Goal: Answer question/provide support: Share knowledge or assist other users

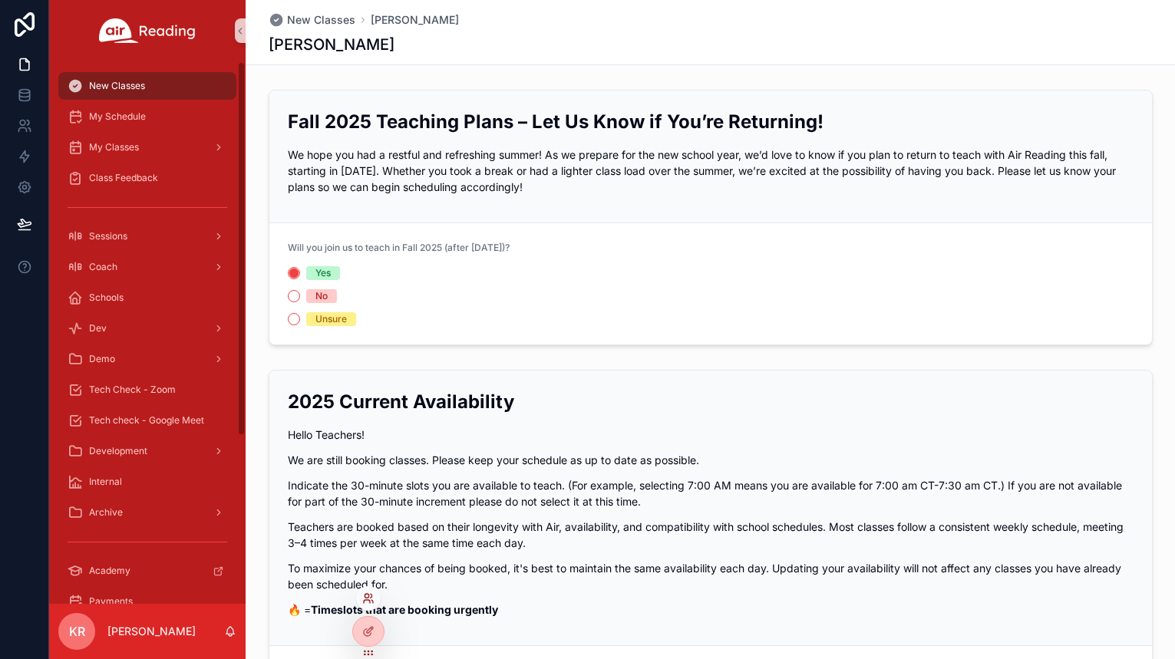
click at [374, 599] on icon at bounding box center [368, 598] width 12 height 12
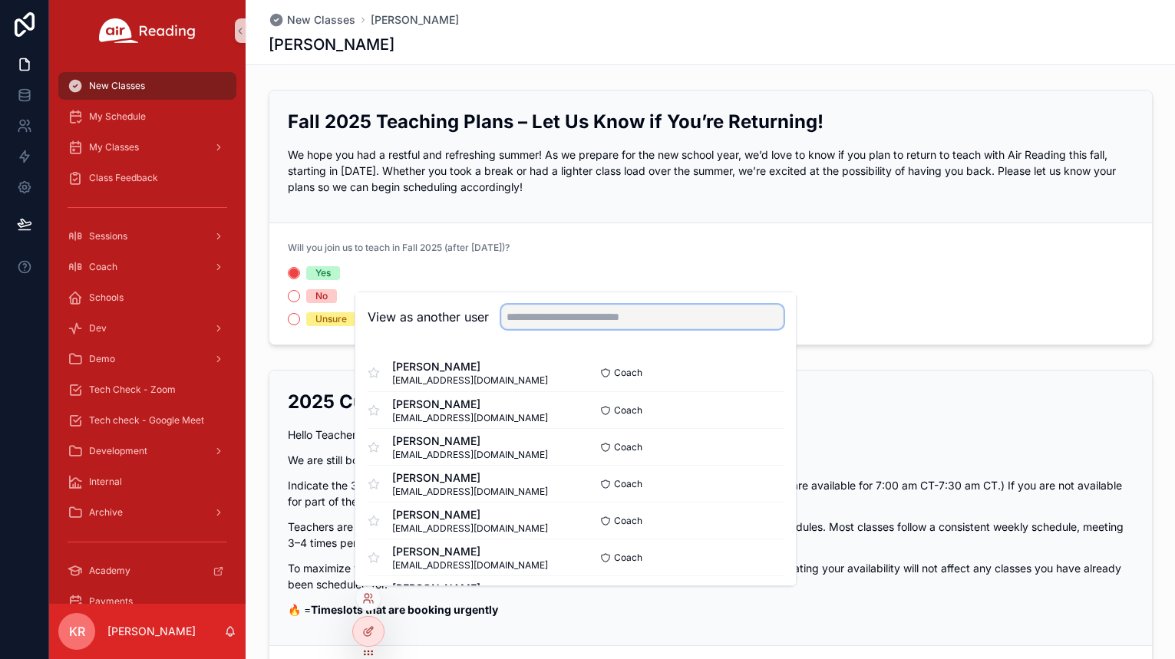
click at [617, 317] on input "text" at bounding box center [642, 317] width 282 height 25
type input "******"
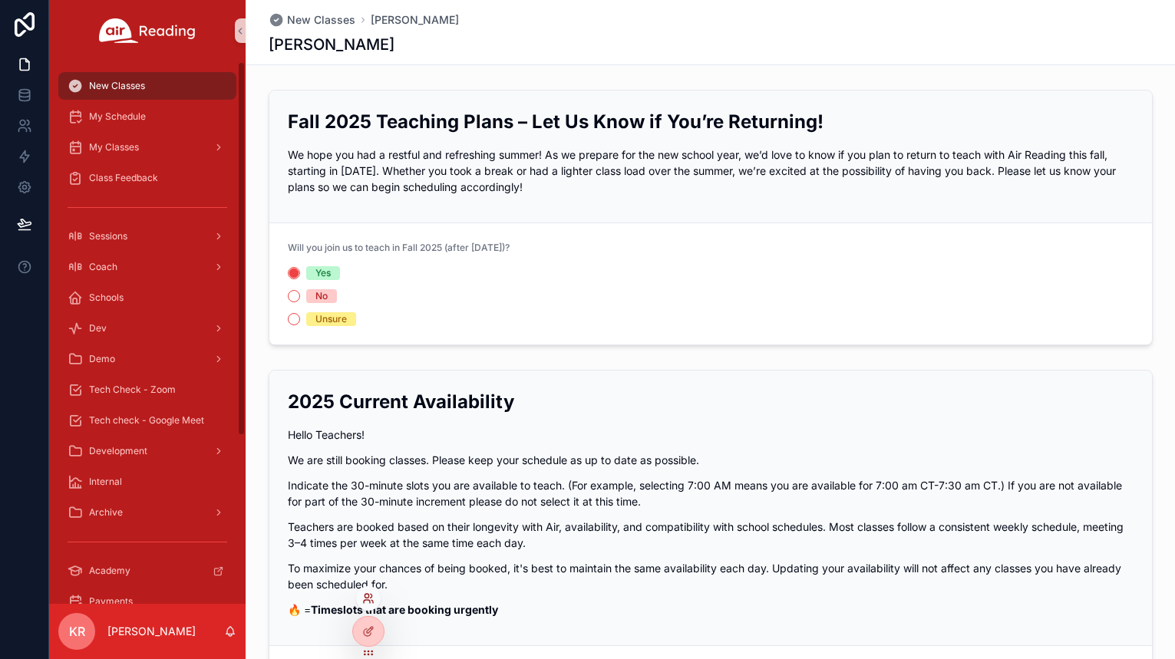
click at [367, 602] on icon at bounding box center [368, 598] width 12 height 12
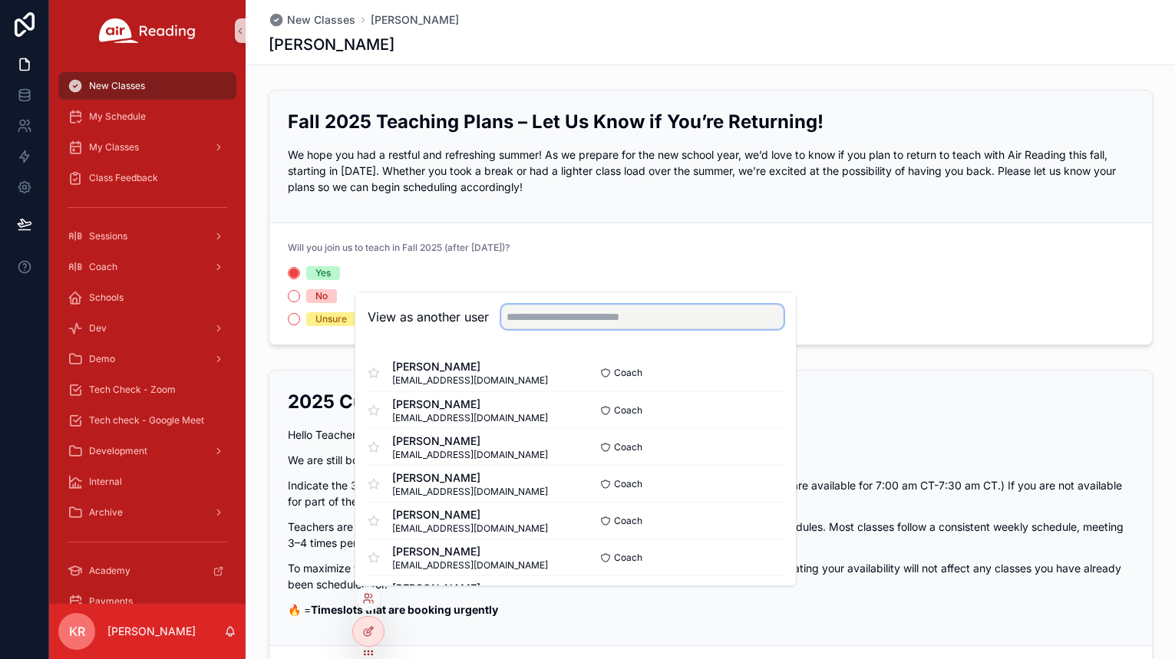
click at [586, 310] on input "text" at bounding box center [642, 317] width 282 height 25
type input "******"
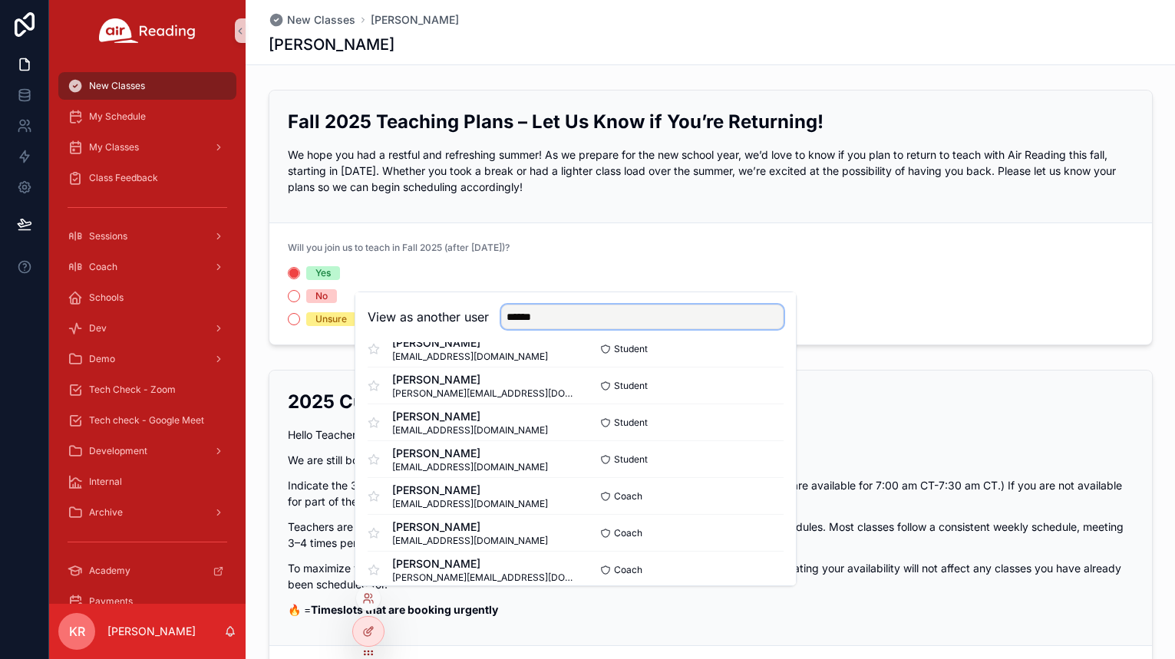
scroll to position [691, 0]
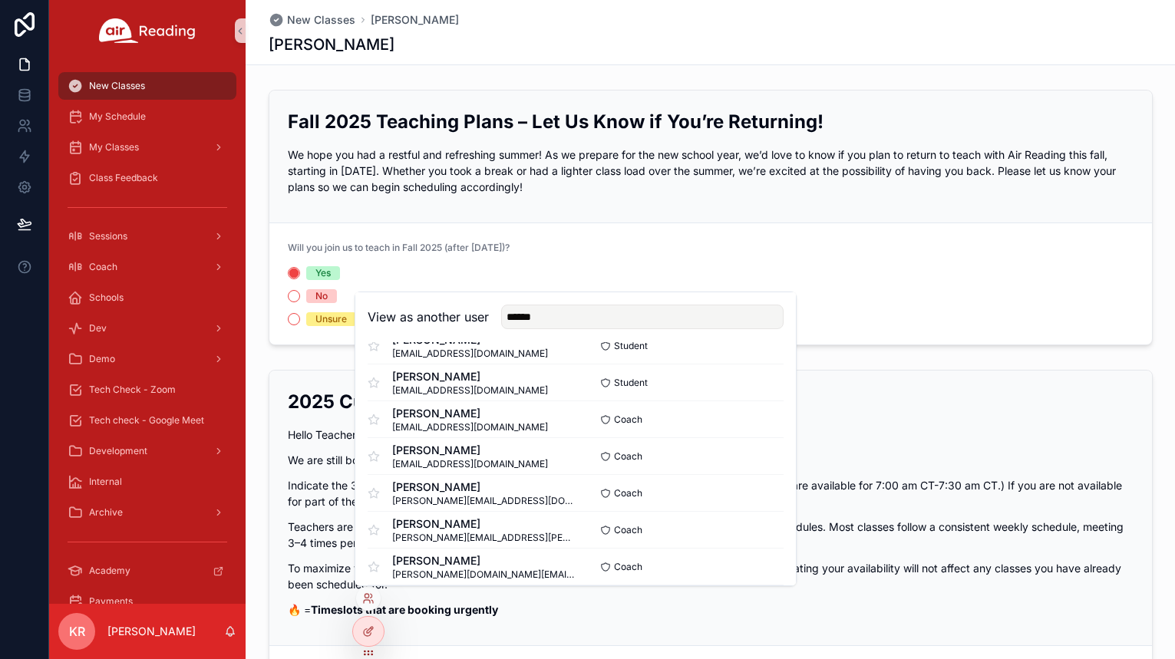
click at [873, 87] on div "Fall 2025 Teaching Plans – Let Us Know if You’re Returning! We hope you had a r…" at bounding box center [710, 218] width 929 height 268
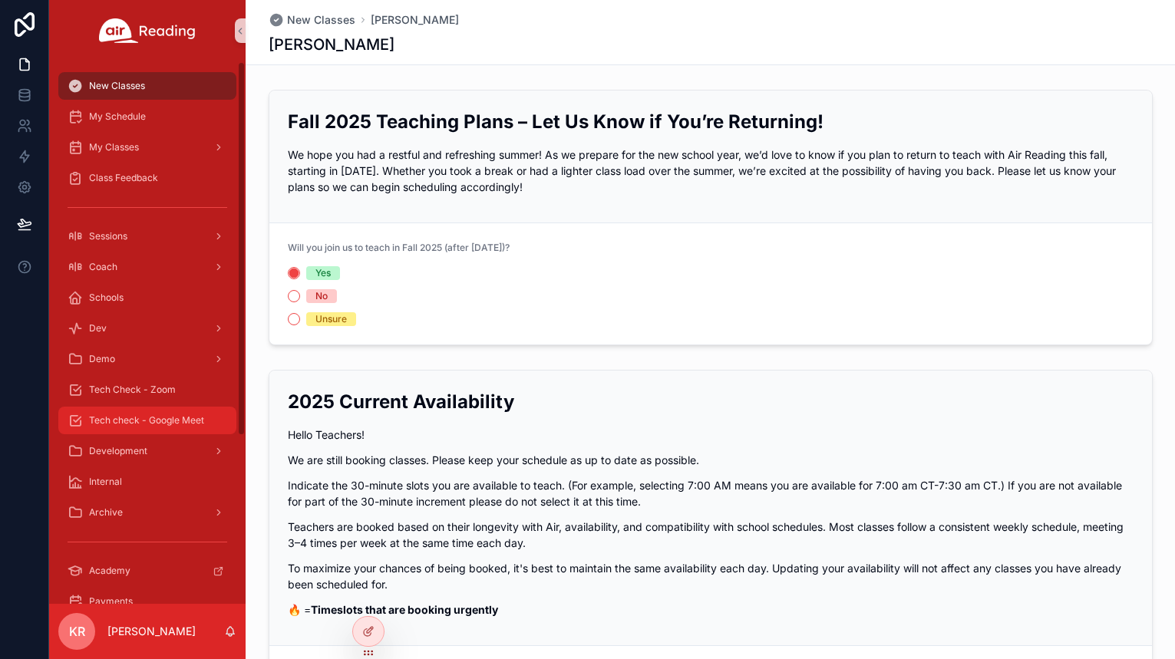
click at [157, 424] on span "Tech check - Google Meet" at bounding box center [146, 420] width 115 height 12
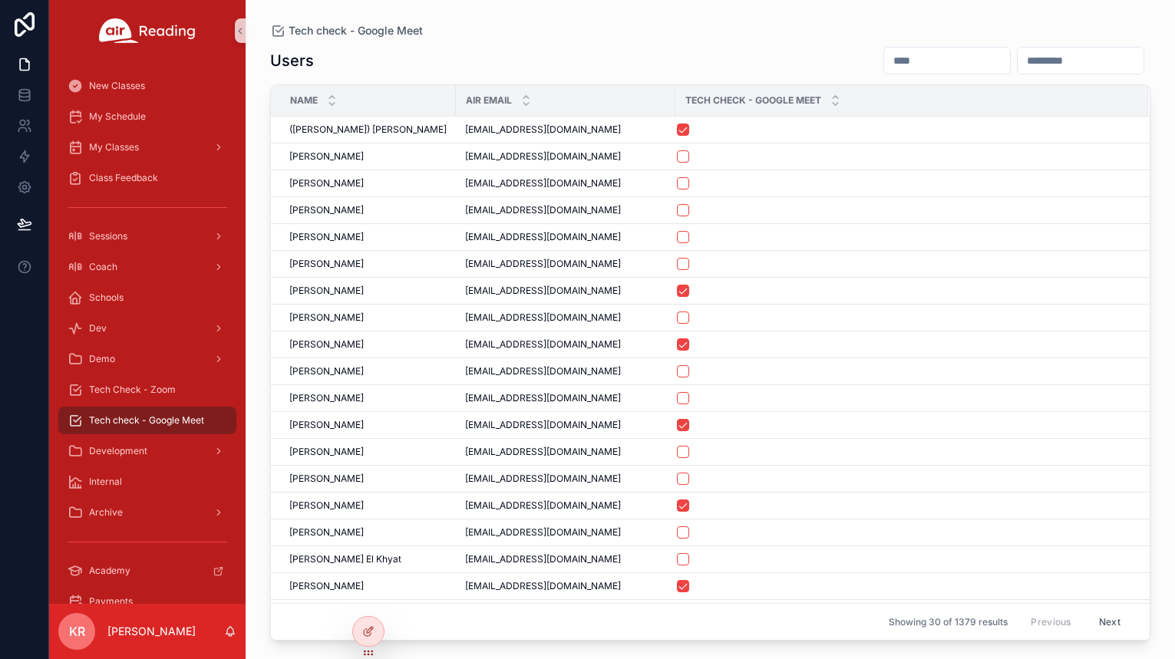
click at [884, 61] on input "scrollable content" at bounding box center [947, 60] width 126 height 21
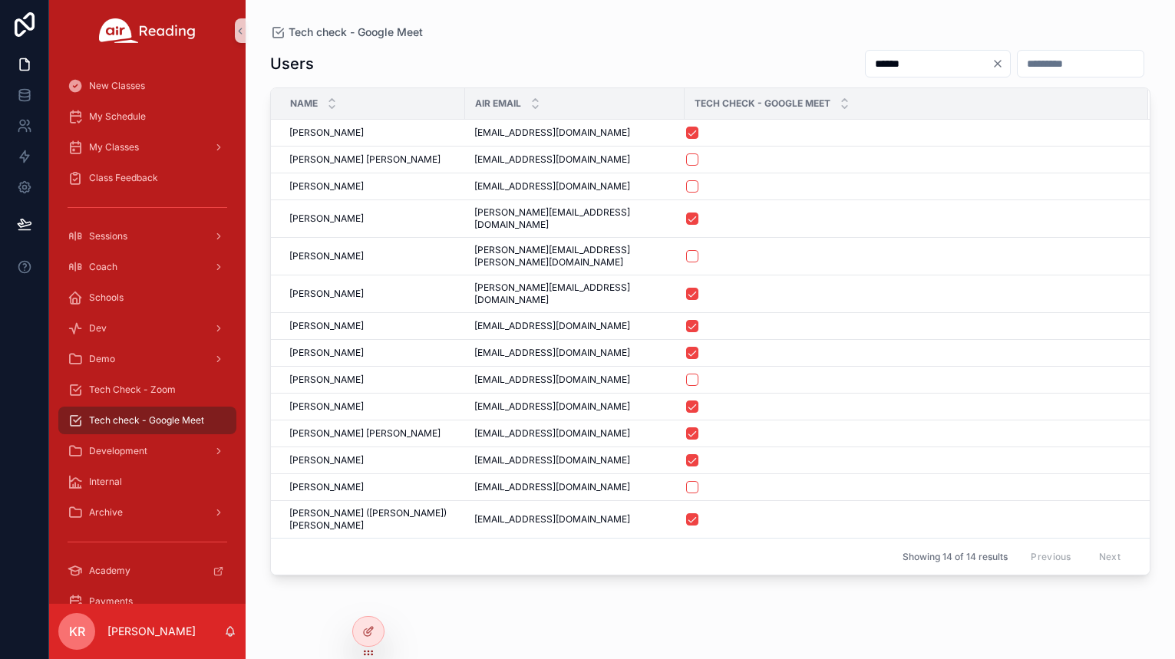
type input "******"
click at [992, 65] on icon "Clear" at bounding box center [998, 64] width 12 height 12
click at [652, 51] on div "Users" at bounding box center [710, 63] width 880 height 29
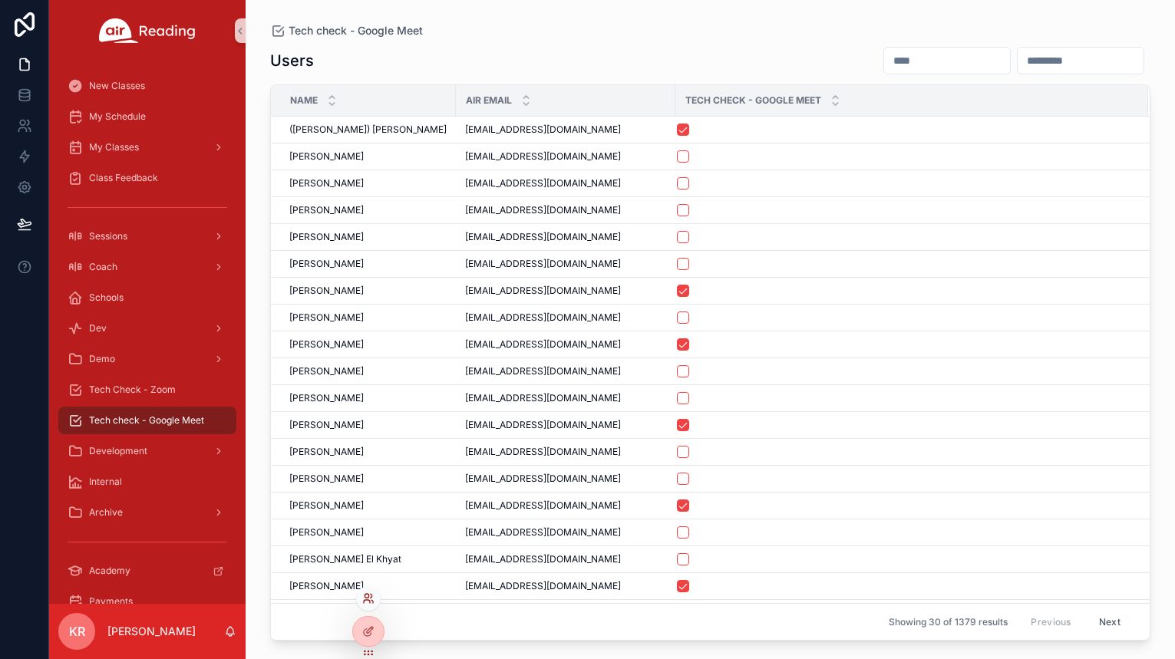
click at [365, 602] on icon at bounding box center [368, 598] width 12 height 12
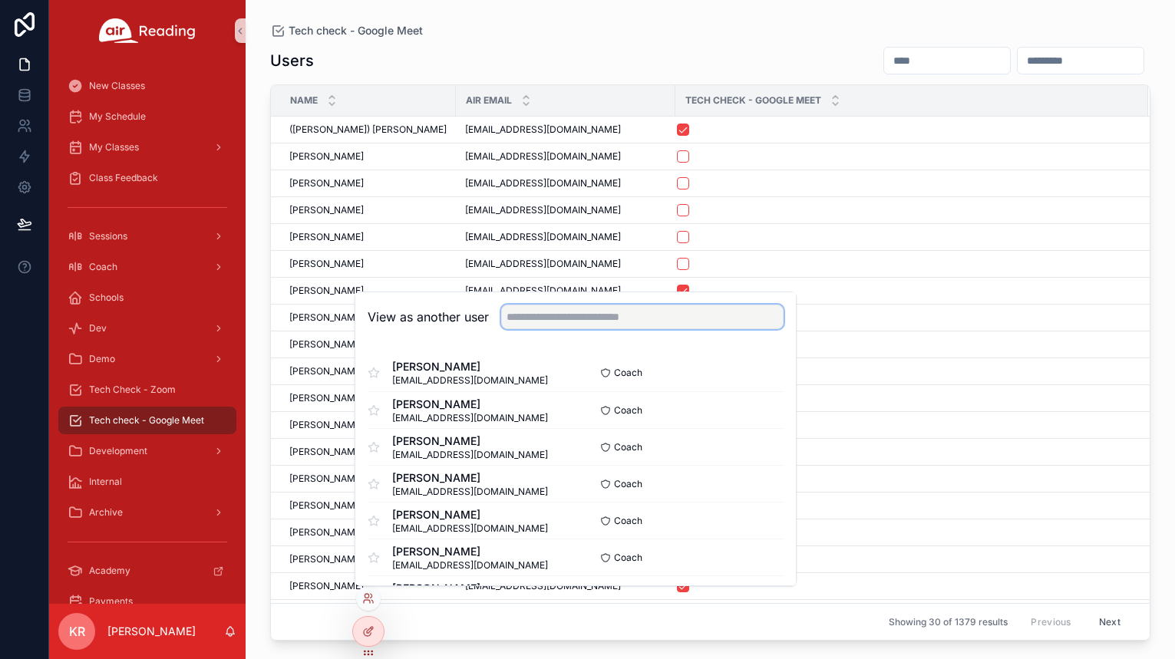
click at [579, 320] on input "text" at bounding box center [642, 317] width 282 height 25
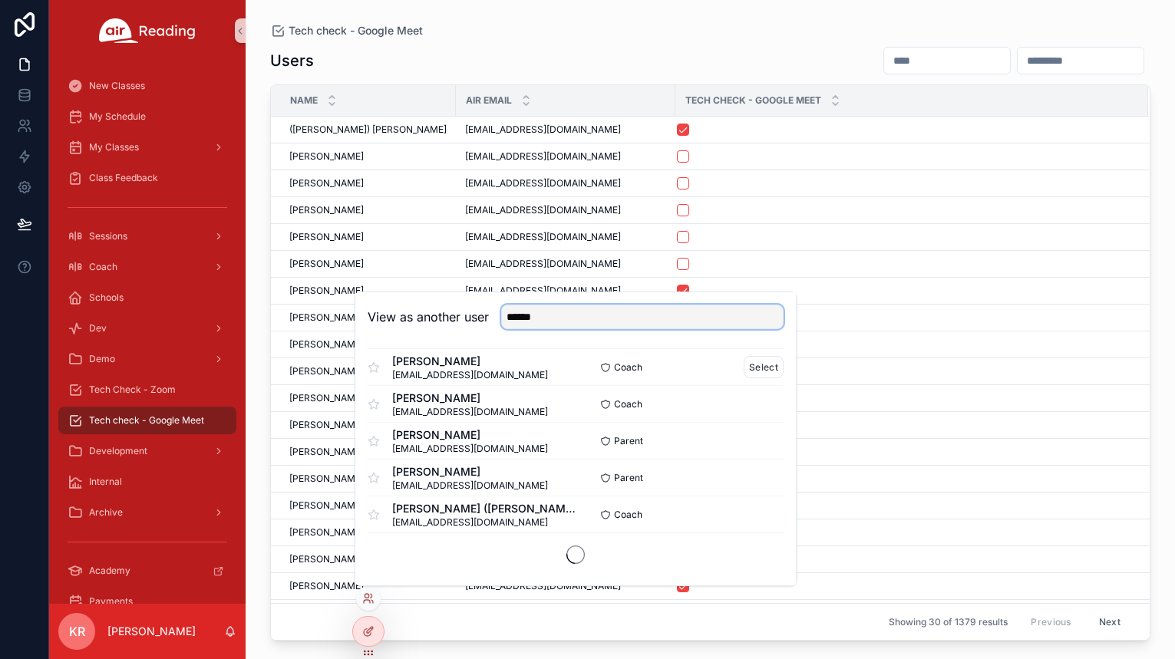
scroll to position [930, 0]
drag, startPoint x: 570, startPoint y: 323, endPoint x: 487, endPoint y: 321, distance: 83.7
click at [487, 321] on div "View as another user ******" at bounding box center [576, 317] width 416 height 25
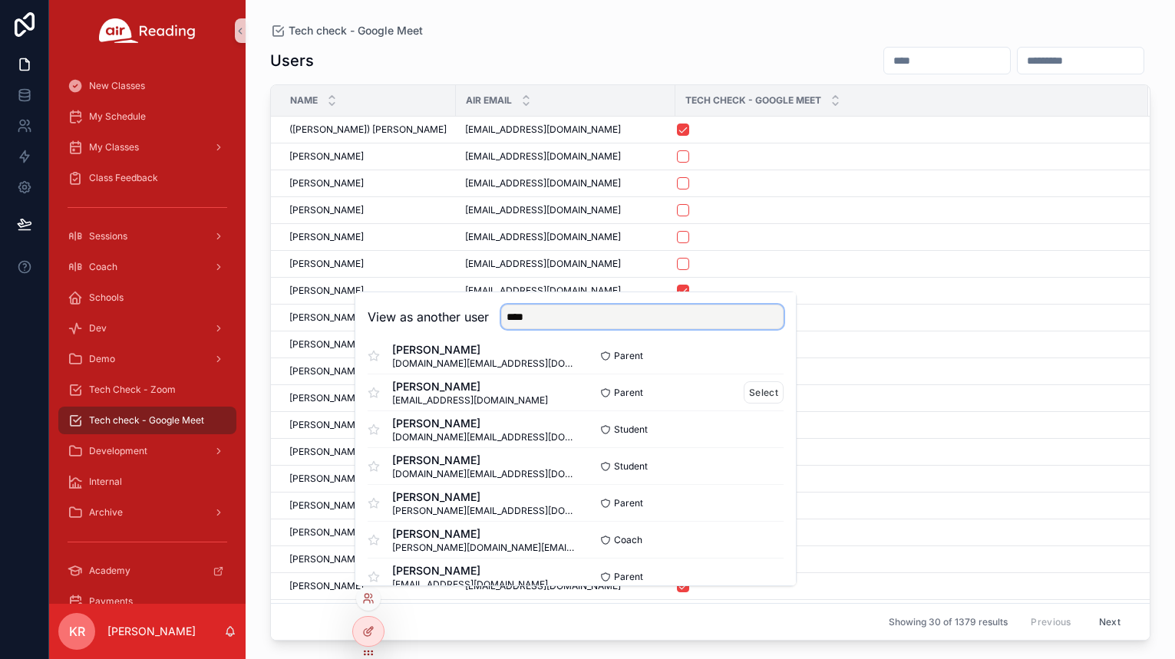
scroll to position [153, 0]
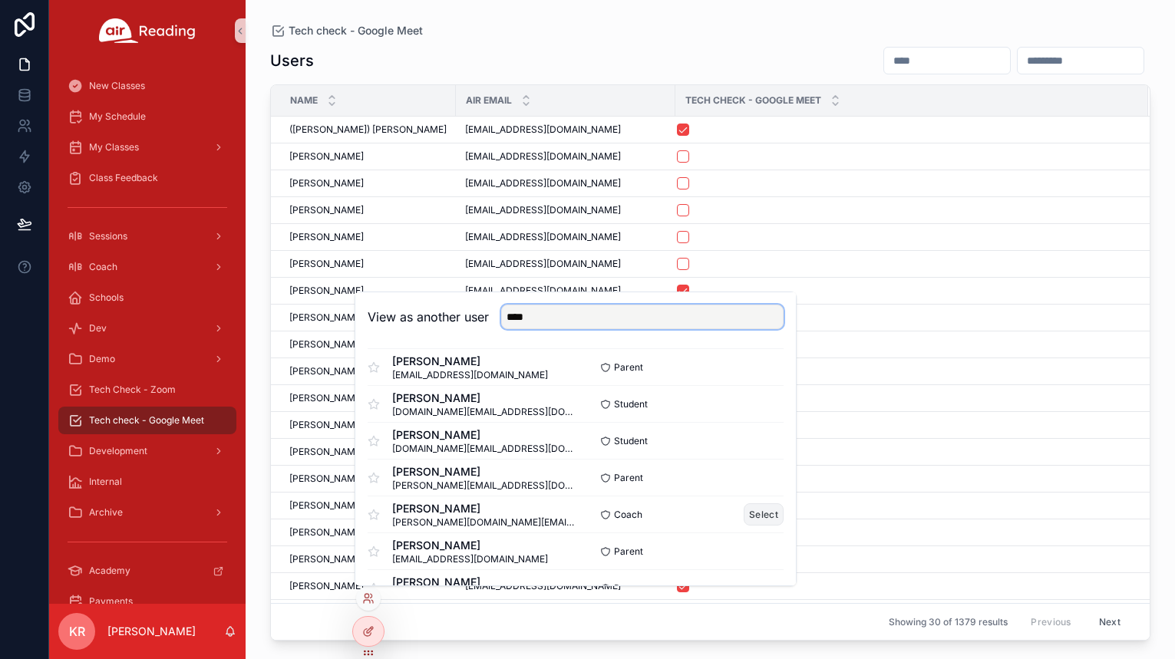
type input "****"
click at [744, 515] on button "Select" at bounding box center [764, 514] width 40 height 22
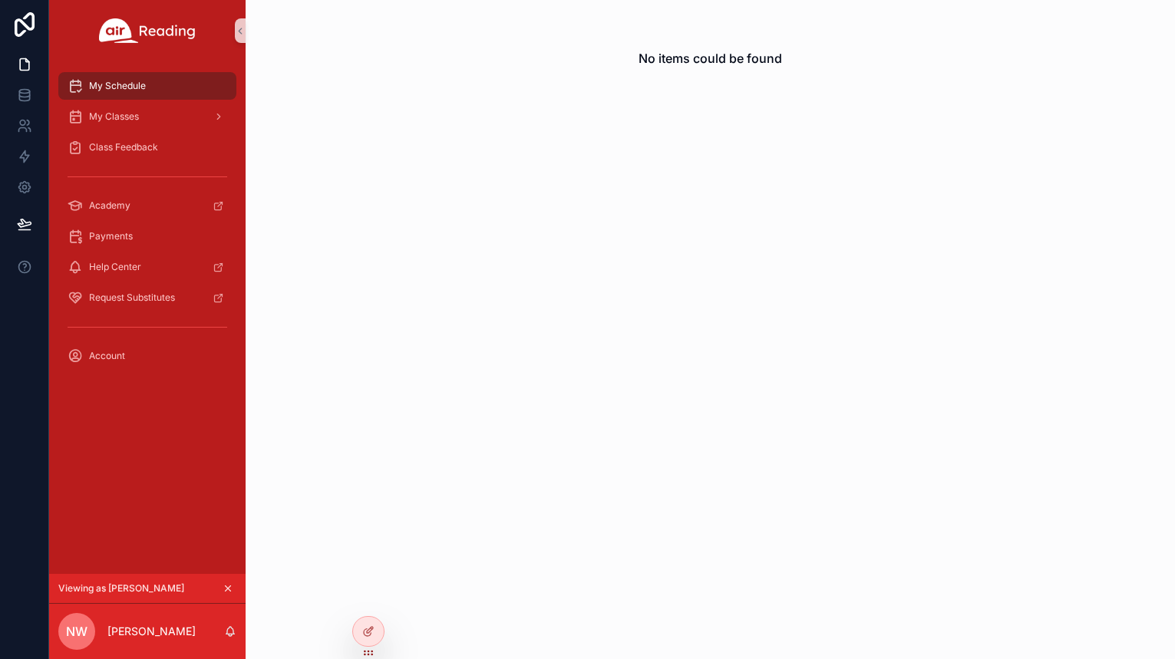
click at [129, 589] on span "Viewing as Nicole" at bounding box center [121, 589] width 126 height 12
click at [136, 121] on span "My Classes" at bounding box center [114, 117] width 50 height 12
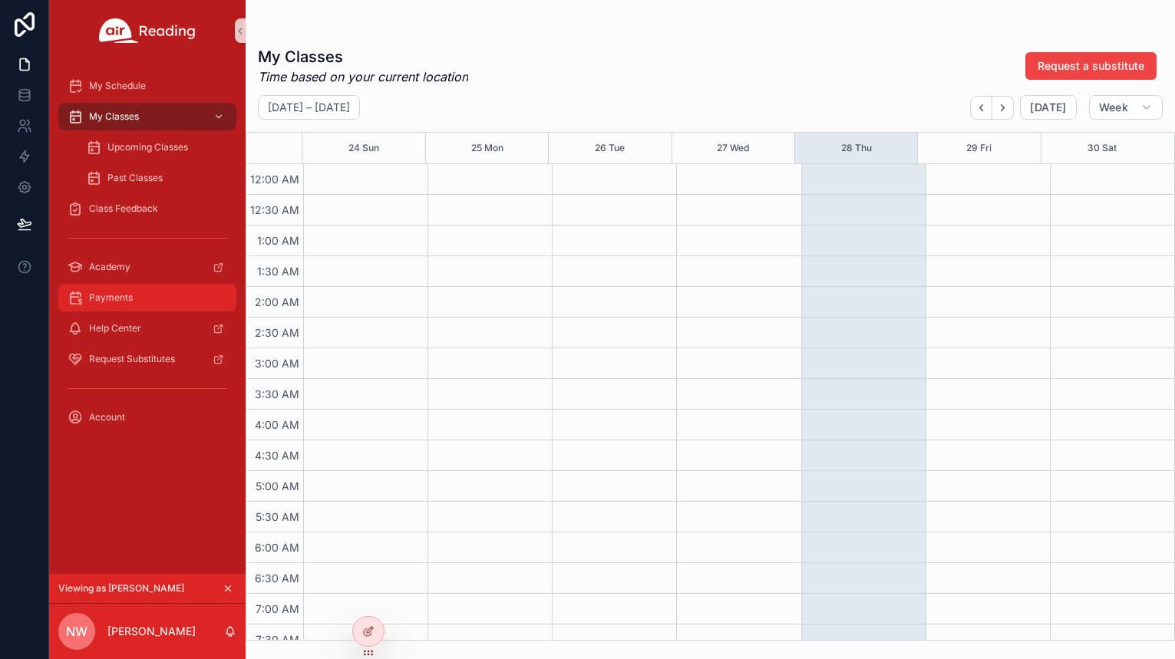
click at [122, 295] on span "Payments" at bounding box center [111, 298] width 44 height 12
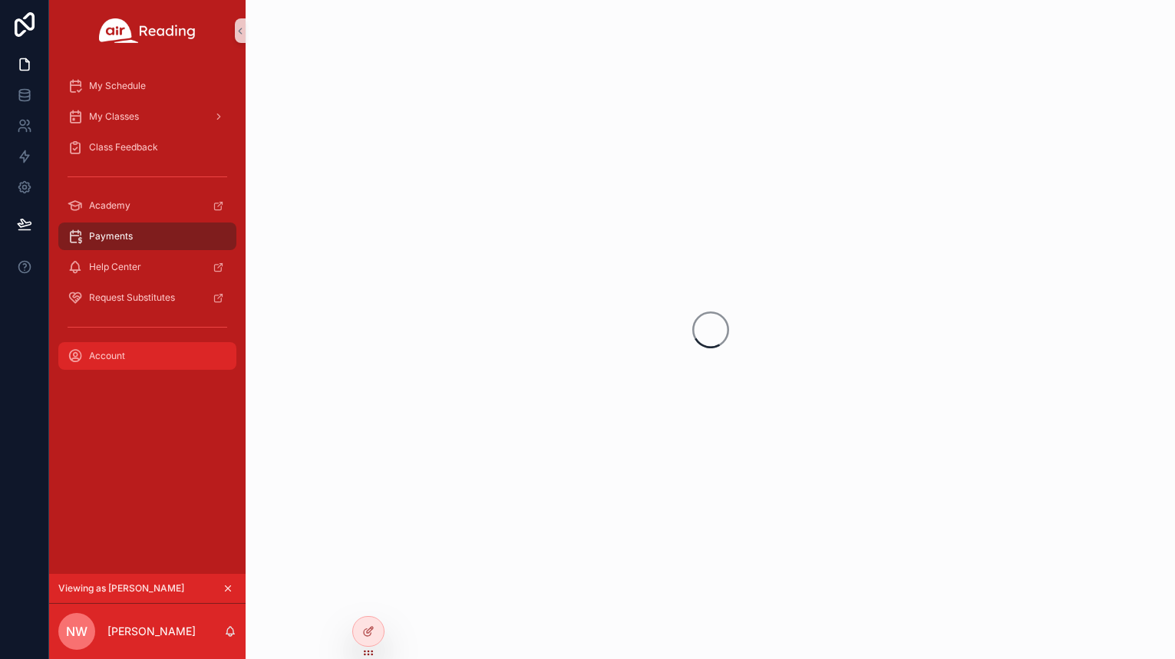
click at [115, 351] on span "Account" at bounding box center [107, 356] width 36 height 12
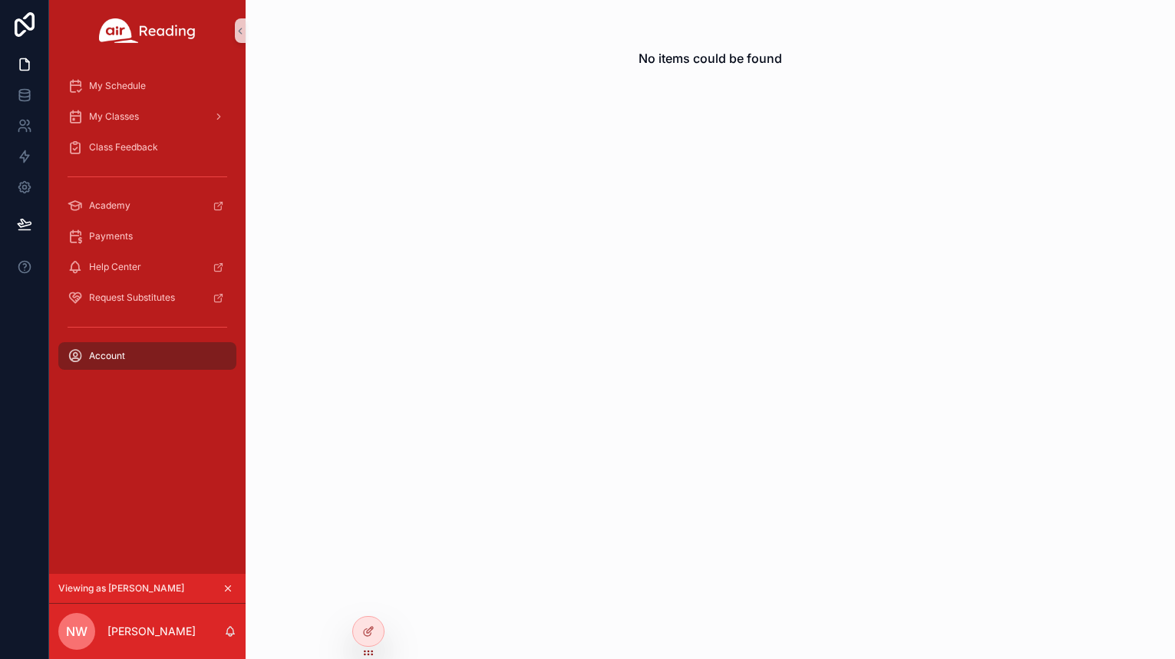
click at [173, 357] on div "Account" at bounding box center [148, 356] width 160 height 25
click at [143, 426] on div "My Schedule My Classes Class Feedback Academy Payments Help Center Request Subs…" at bounding box center [147, 317] width 196 height 513
click at [230, 587] on icon "scrollable content" at bounding box center [228, 588] width 11 height 11
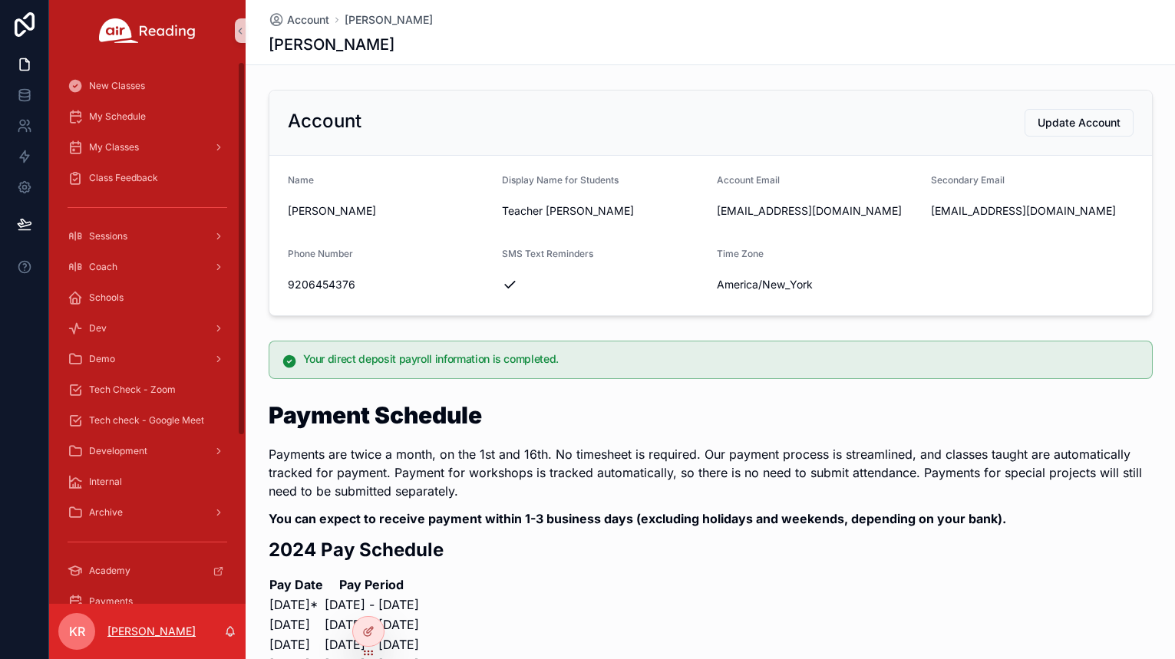
click at [140, 632] on p "[PERSON_NAME]" at bounding box center [151, 631] width 88 height 15
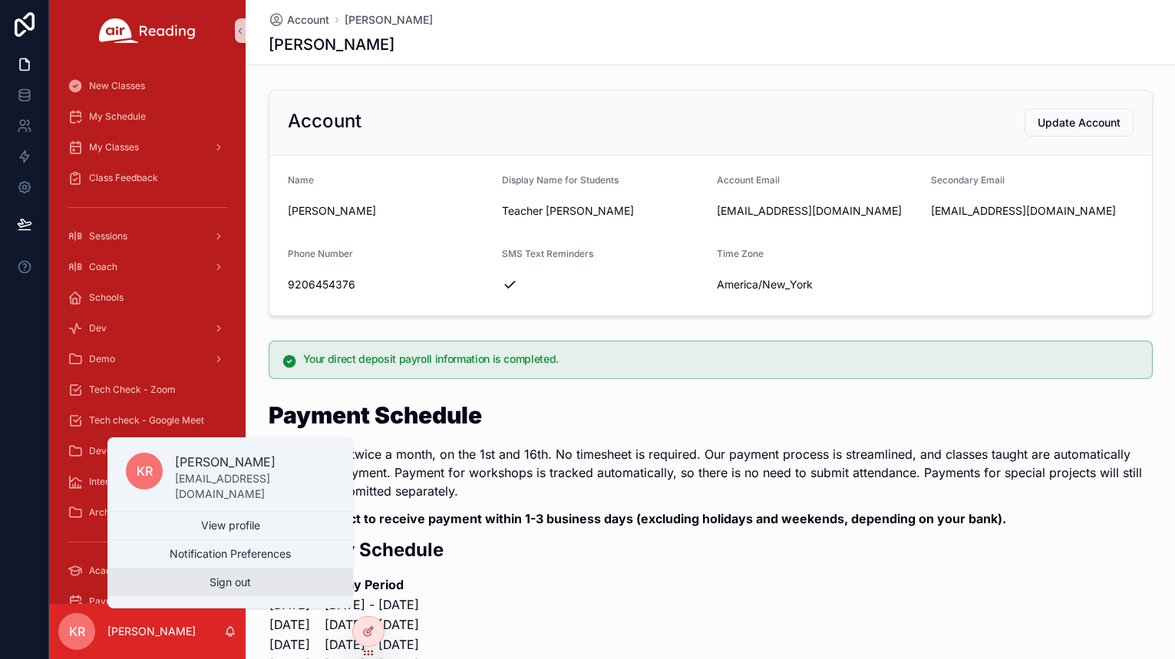
click at [227, 592] on button "Sign out" at bounding box center [230, 583] width 246 height 28
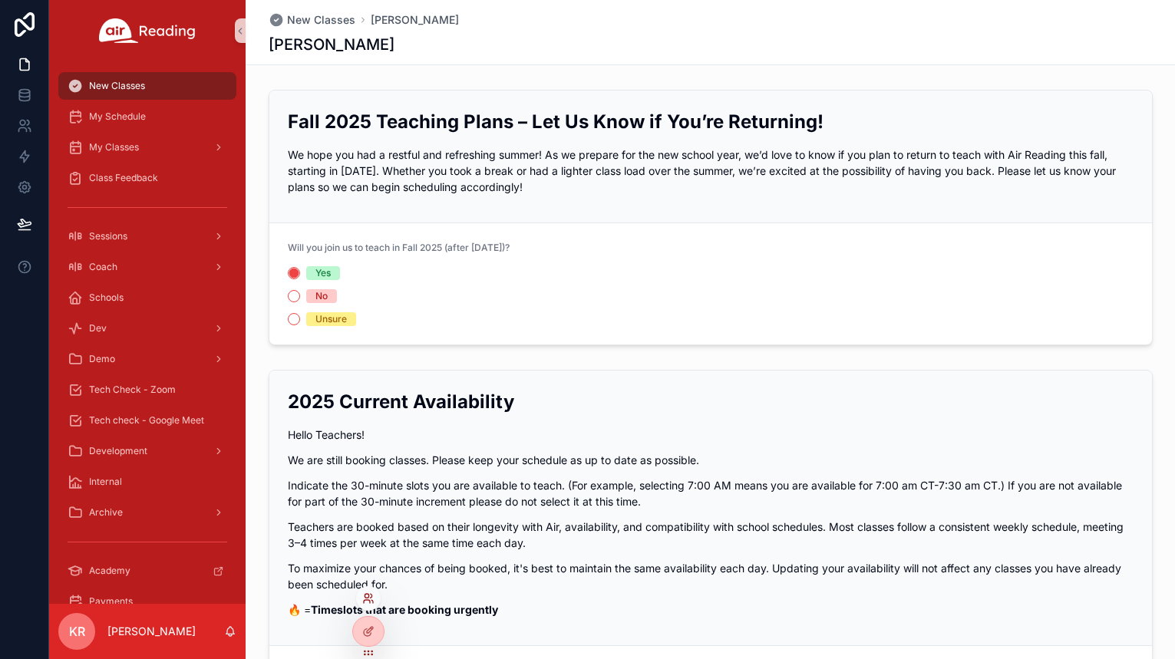
click at [364, 601] on icon at bounding box center [367, 601] width 6 height 3
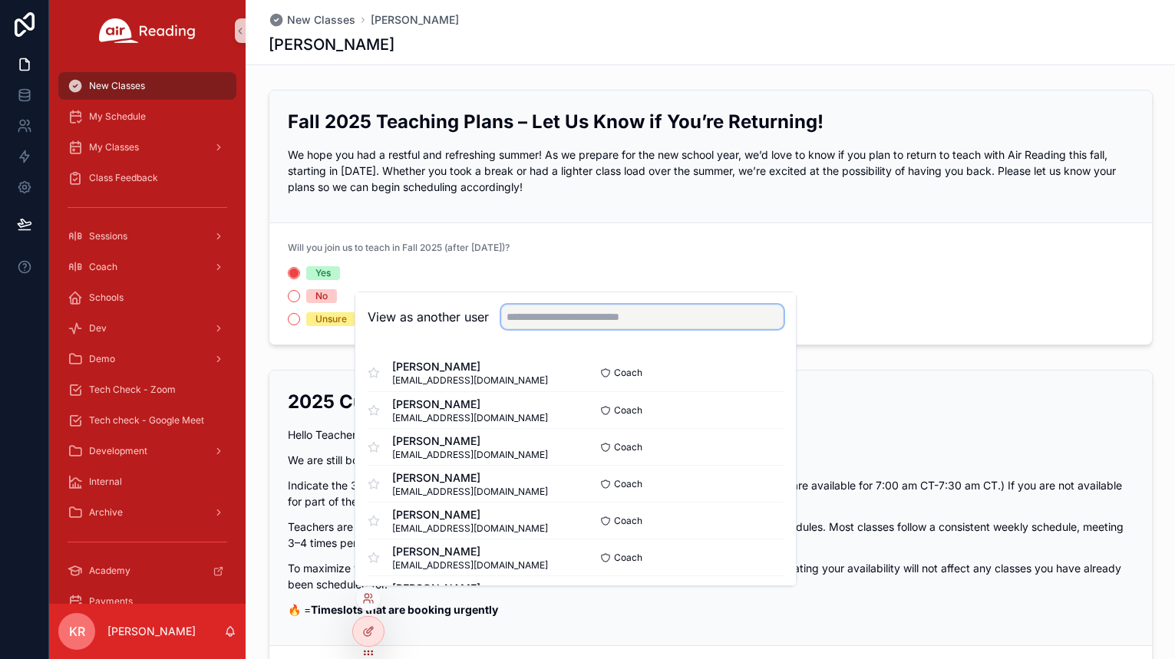
click at [531, 318] on input "text" at bounding box center [642, 317] width 282 height 25
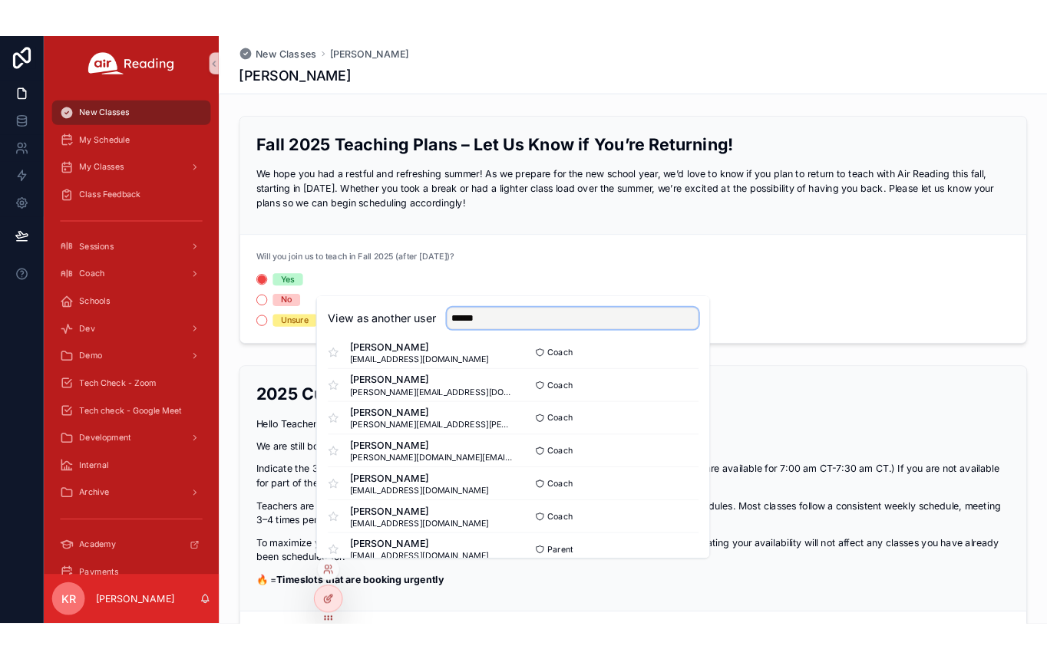
scroll to position [770, 0]
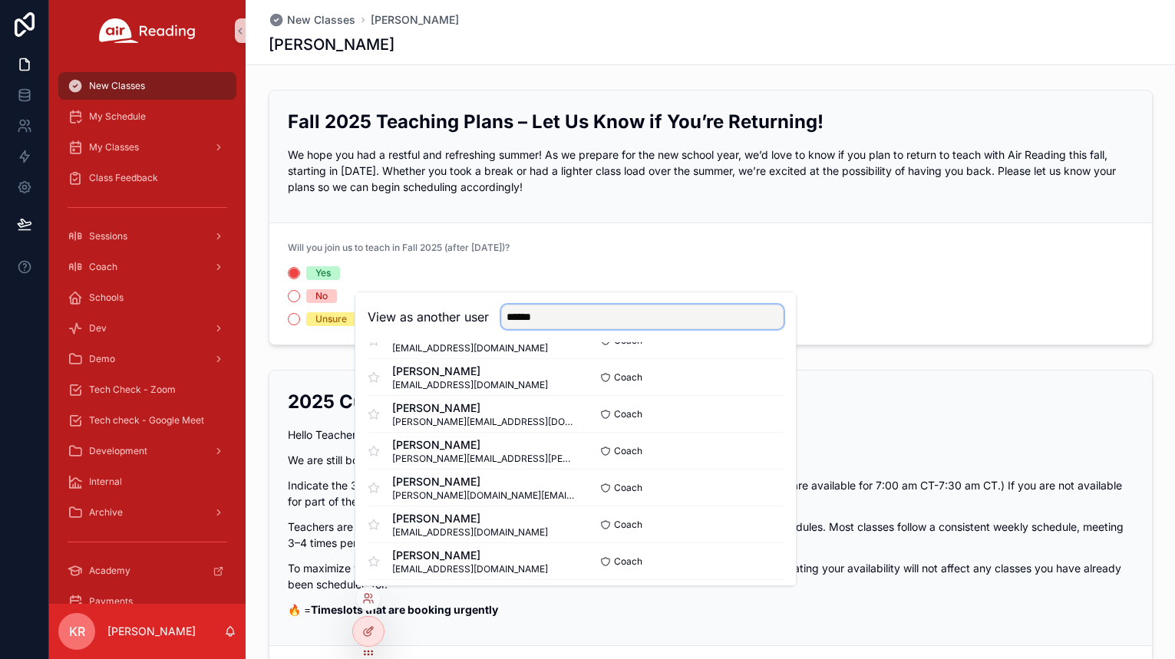
type input "******"
click at [701, 46] on div "[PERSON_NAME]" at bounding box center [711, 44] width 884 height 21
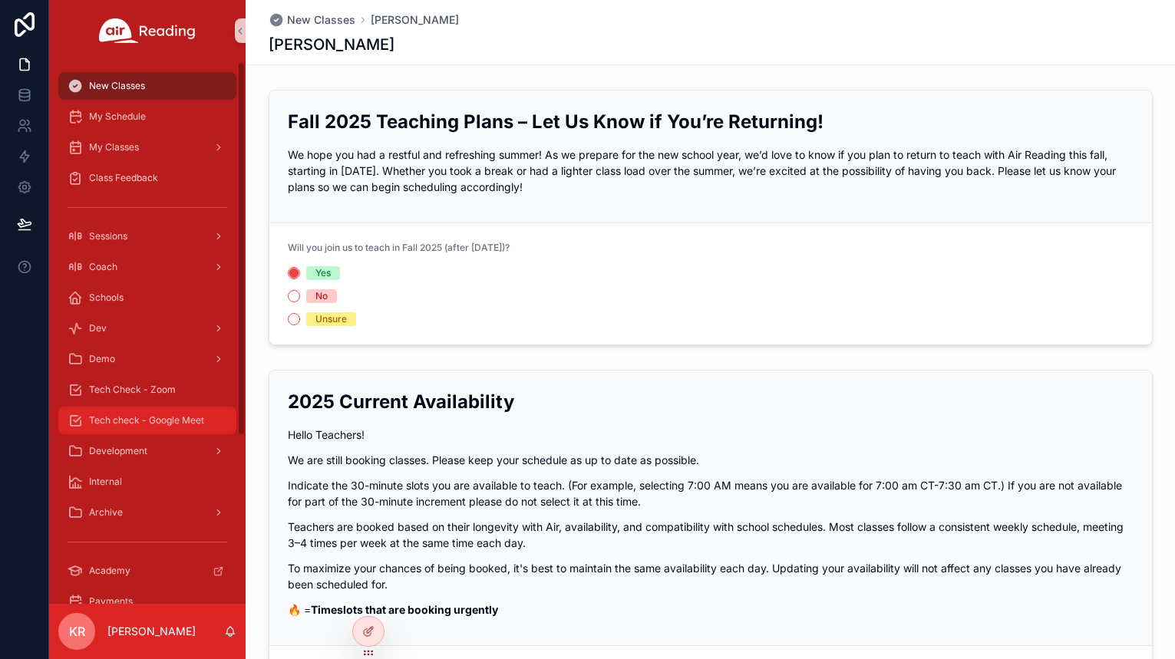
click at [146, 421] on span "Tech check - Google Meet" at bounding box center [146, 420] width 115 height 12
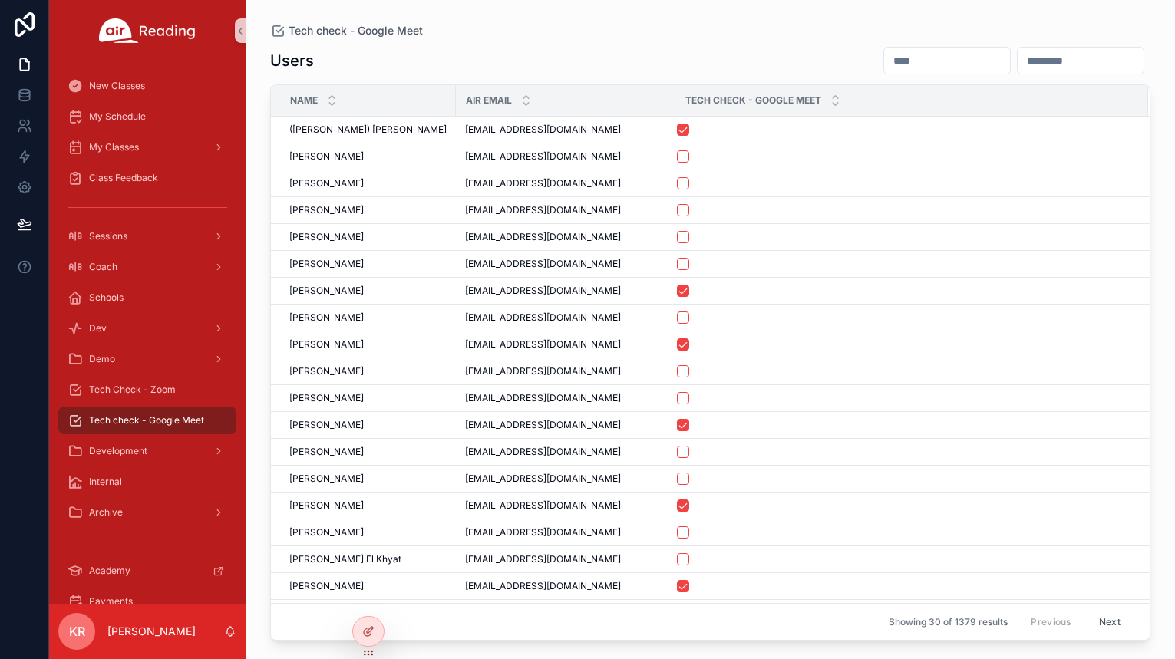
click at [884, 61] on input "scrollable content" at bounding box center [947, 60] width 126 height 21
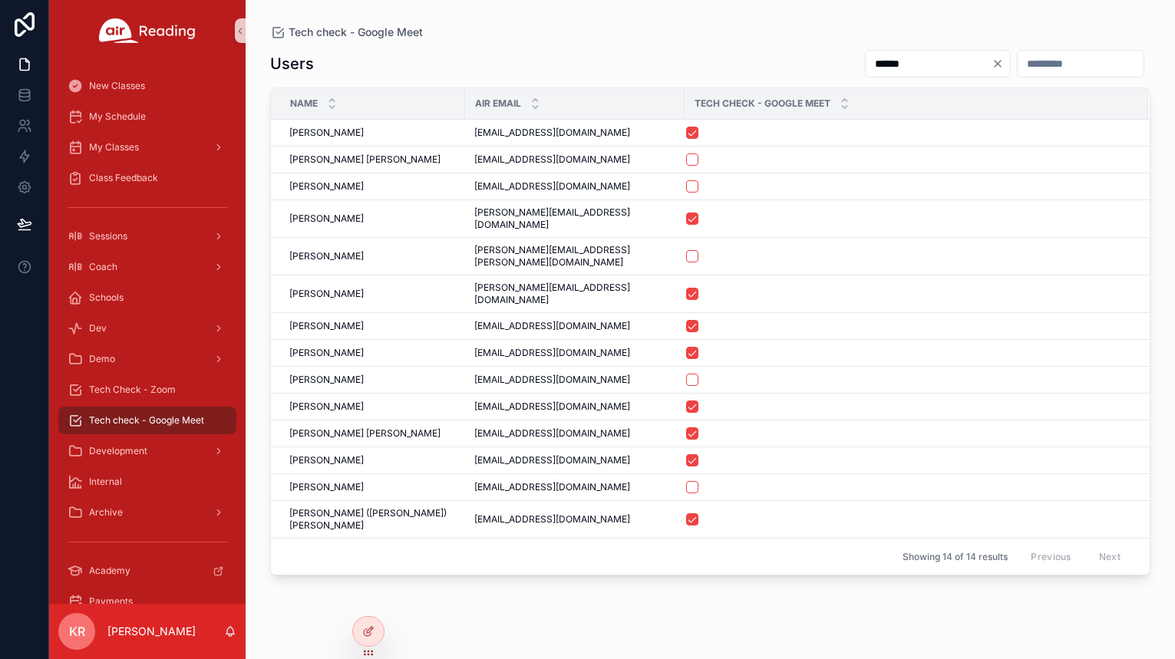
type input "******"
click at [995, 64] on icon "Clear" at bounding box center [998, 64] width 6 height 6
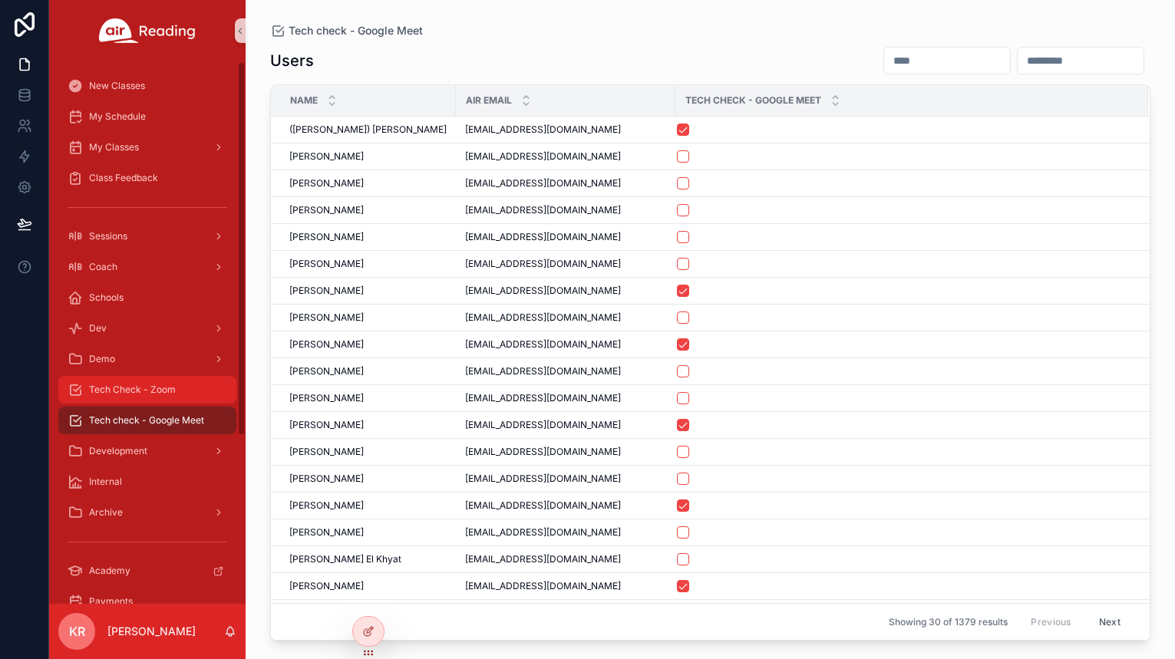
click at [170, 393] on span "Tech Check - Zoom" at bounding box center [132, 390] width 87 height 12
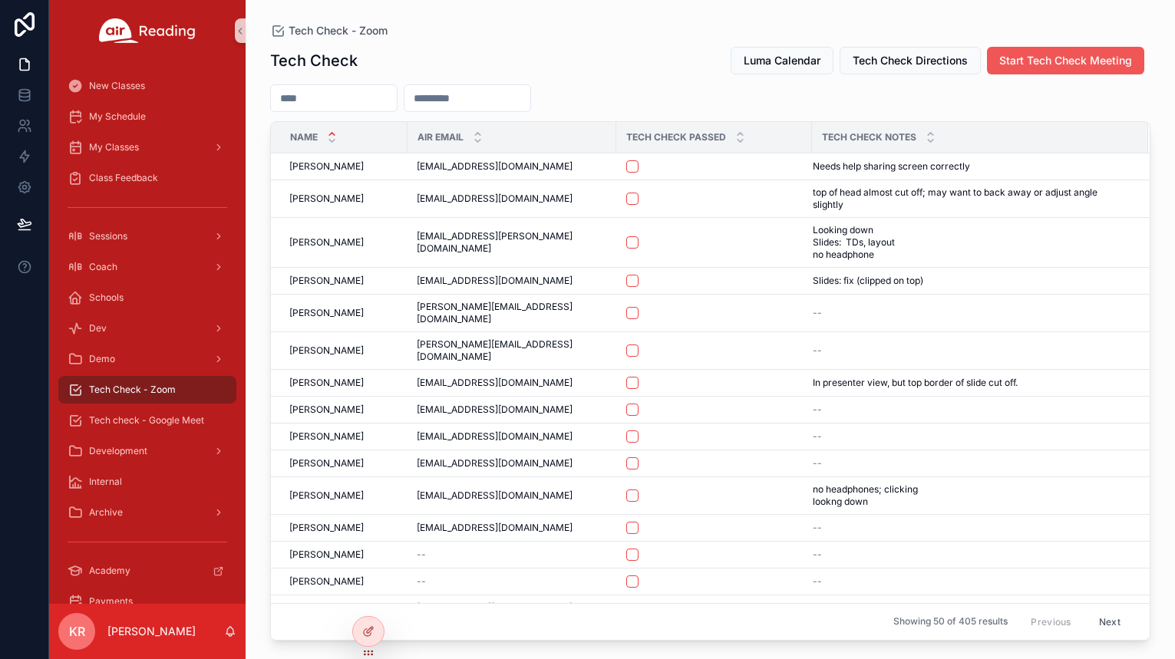
click at [1010, 65] on span "Start Tech Check Meeting" at bounding box center [1065, 60] width 133 height 15
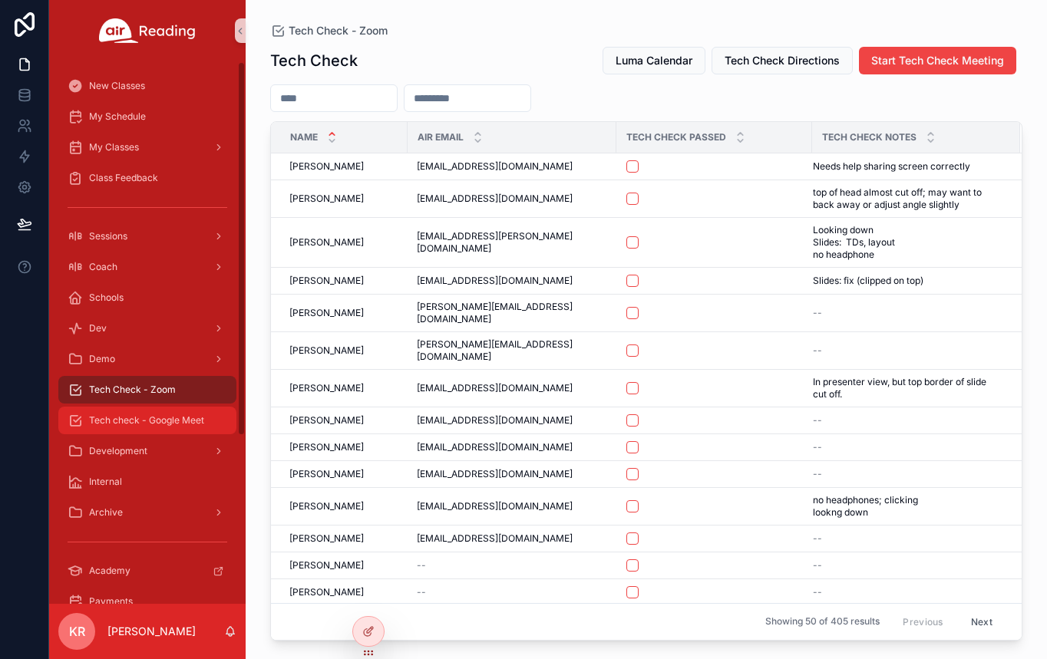
drag, startPoint x: 159, startPoint y: 417, endPoint x: 186, endPoint y: 414, distance: 27.8
click at [159, 417] on span "Tech check - Google Meet" at bounding box center [146, 420] width 115 height 12
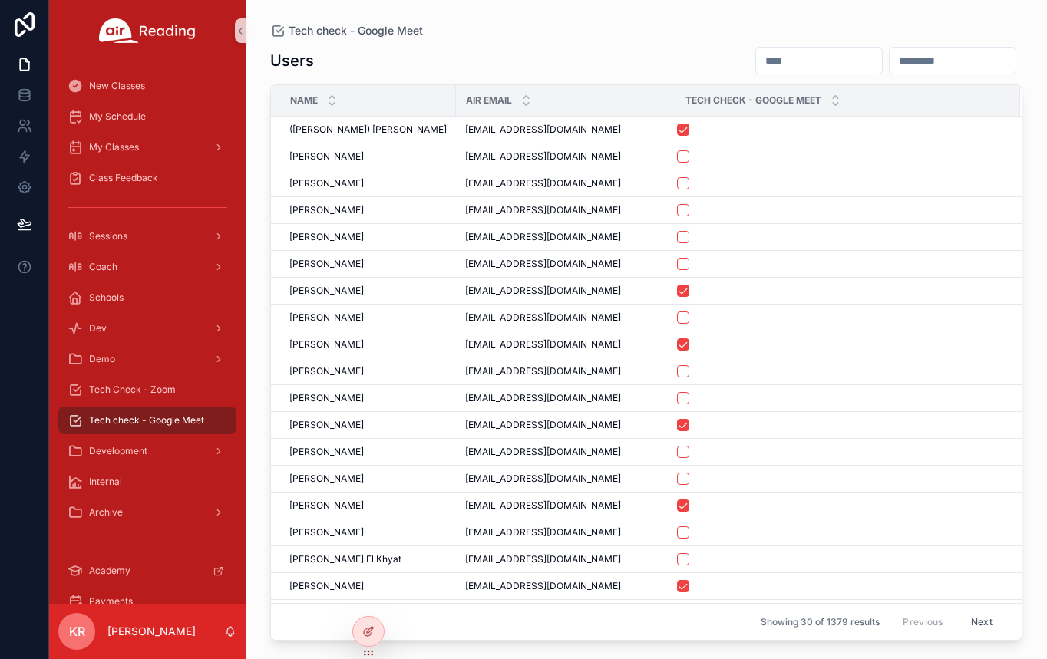
click at [756, 65] on input "scrollable content" at bounding box center [819, 60] width 126 height 21
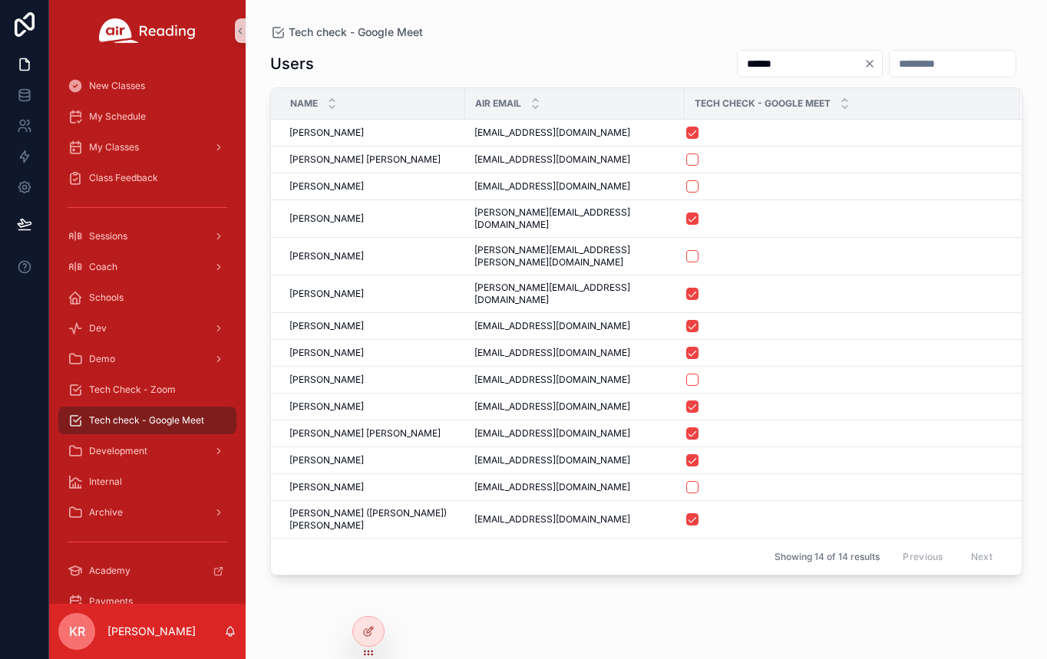
type input "******"
click at [866, 62] on icon "Clear" at bounding box center [869, 64] width 6 height 6
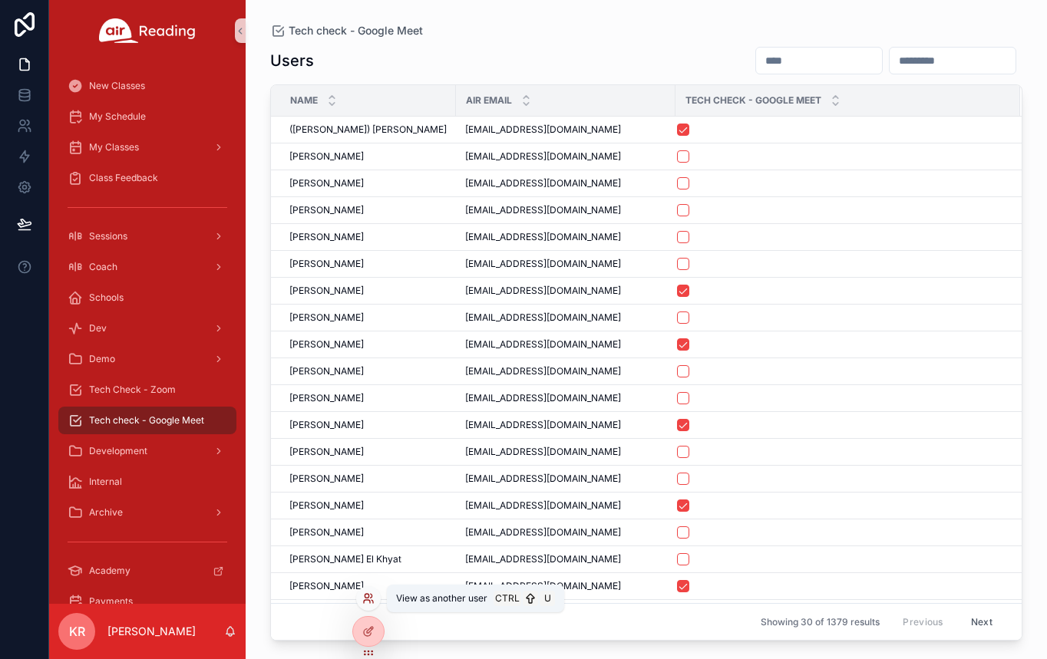
click at [370, 602] on icon at bounding box center [367, 601] width 6 height 3
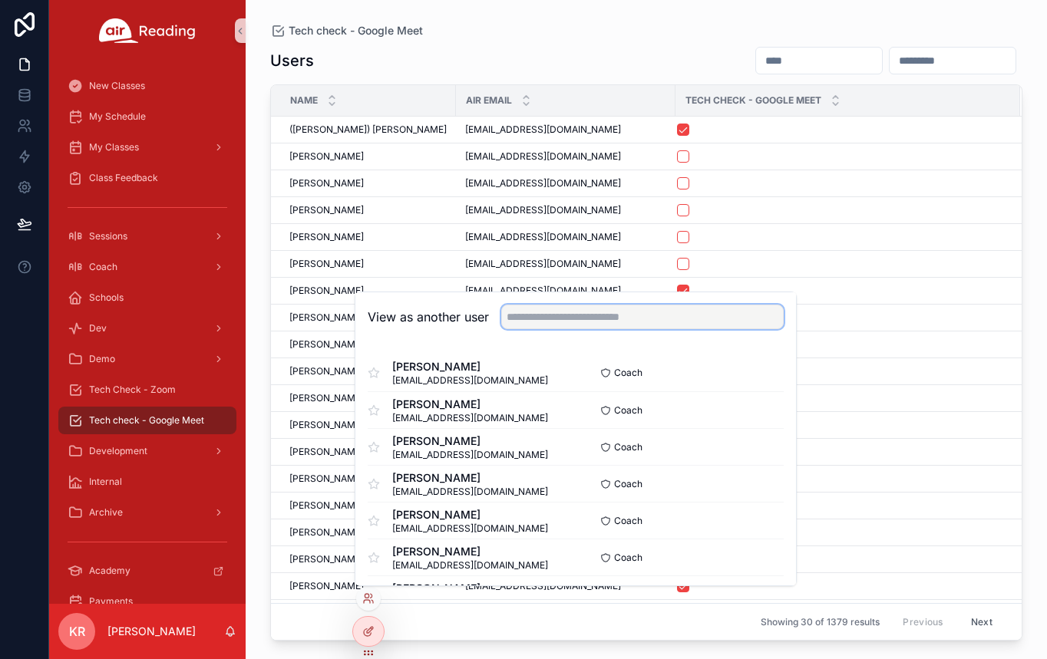
click at [566, 318] on input "text" at bounding box center [642, 317] width 282 height 25
type input "******"
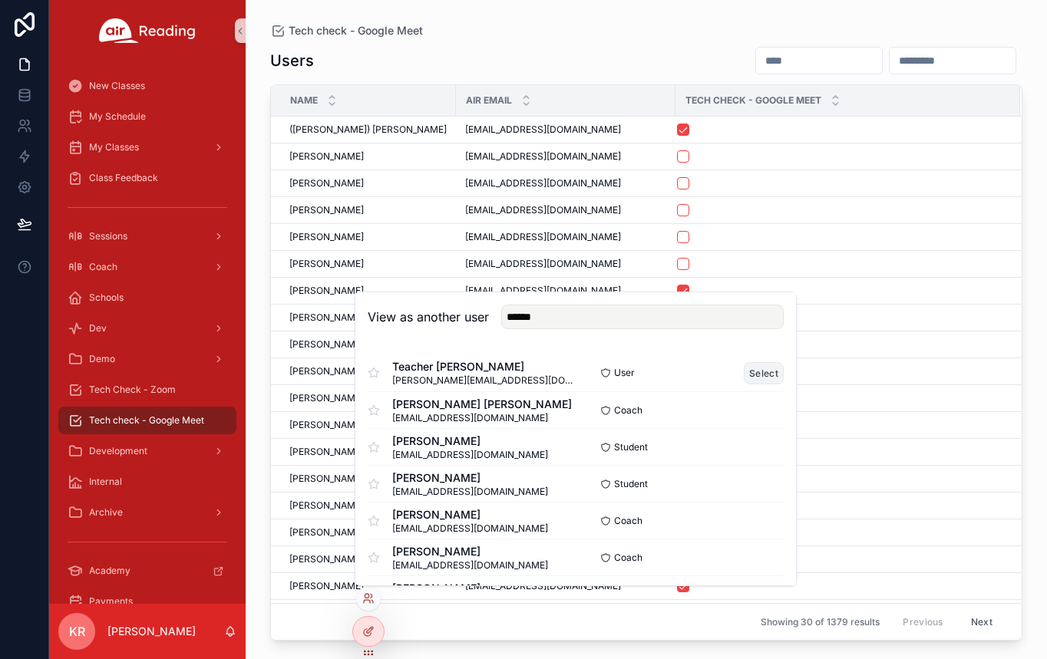
click at [745, 375] on button "Select" at bounding box center [764, 373] width 40 height 22
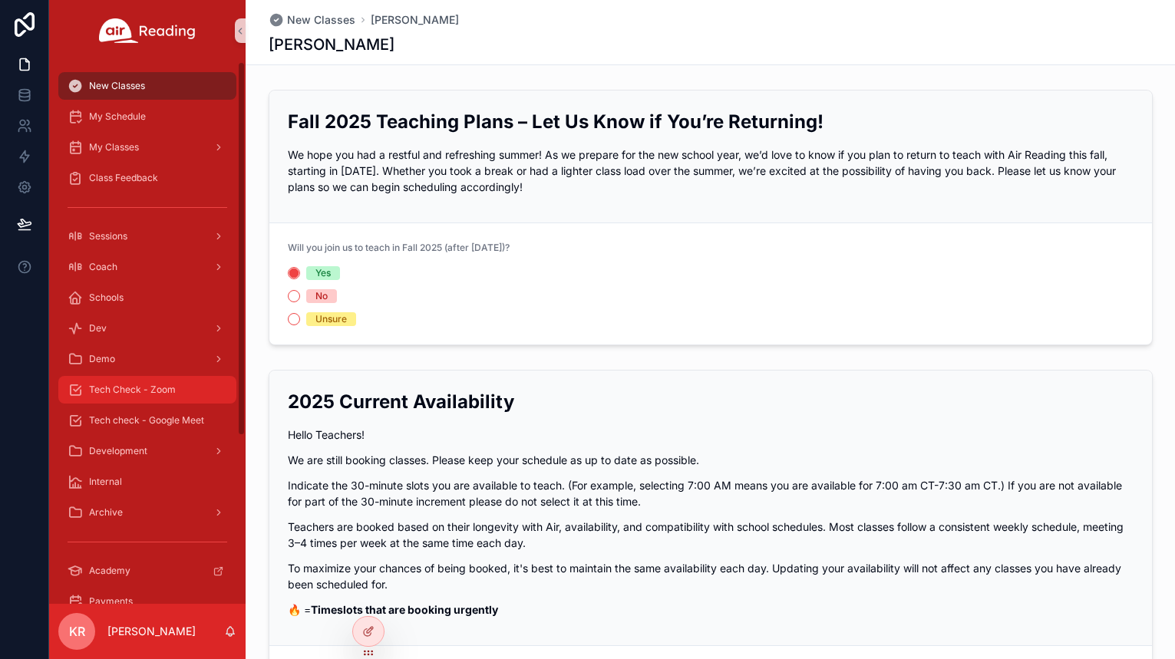
click at [167, 394] on span "Tech Check - Zoom" at bounding box center [132, 390] width 87 height 12
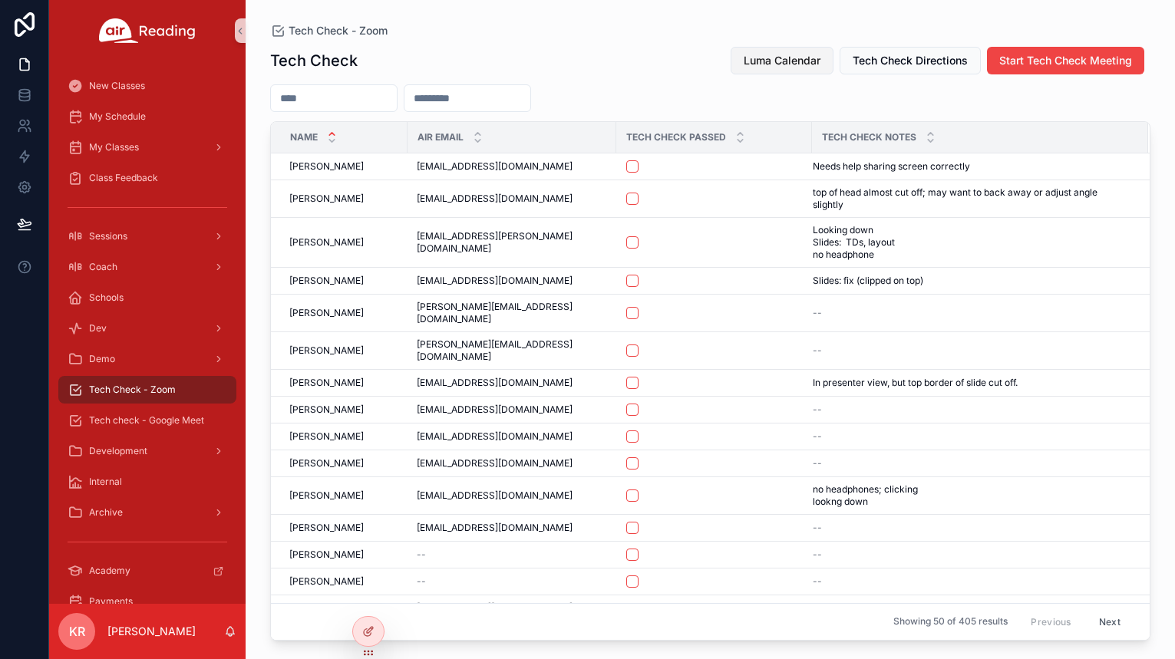
click at [757, 55] on span "Luma Calendar" at bounding box center [782, 60] width 77 height 15
click at [393, 91] on input "scrollable content" at bounding box center [334, 97] width 126 height 21
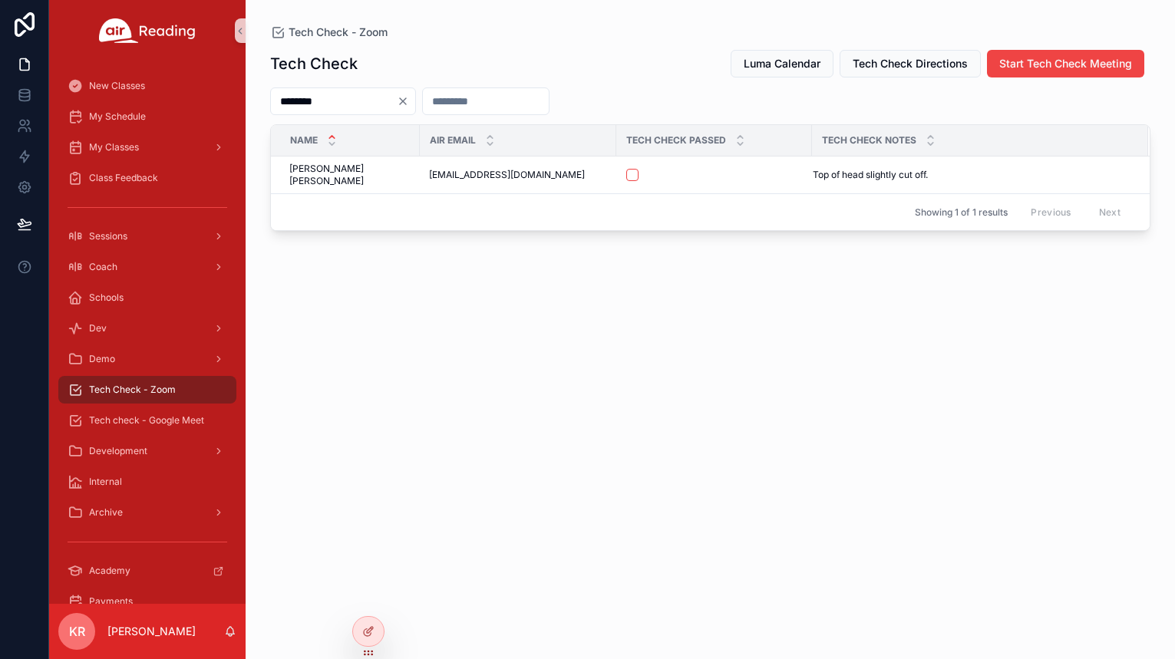
click at [355, 101] on input "********" at bounding box center [334, 101] width 126 height 21
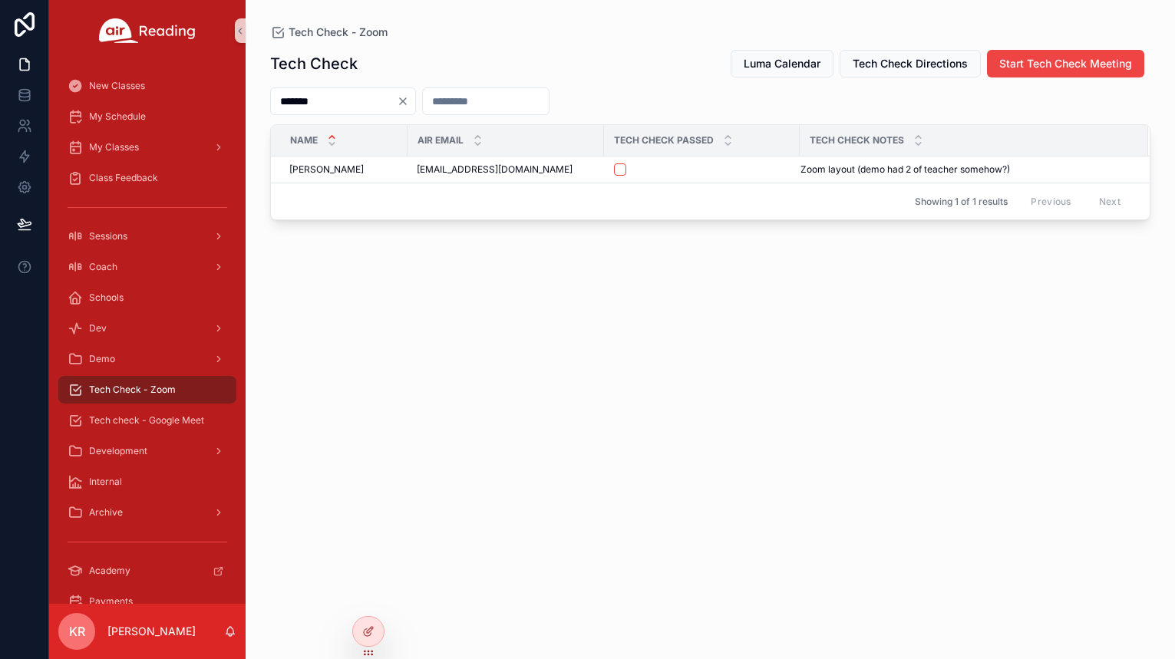
type input "*******"
click at [409, 101] on icon "Clear" at bounding box center [403, 101] width 12 height 12
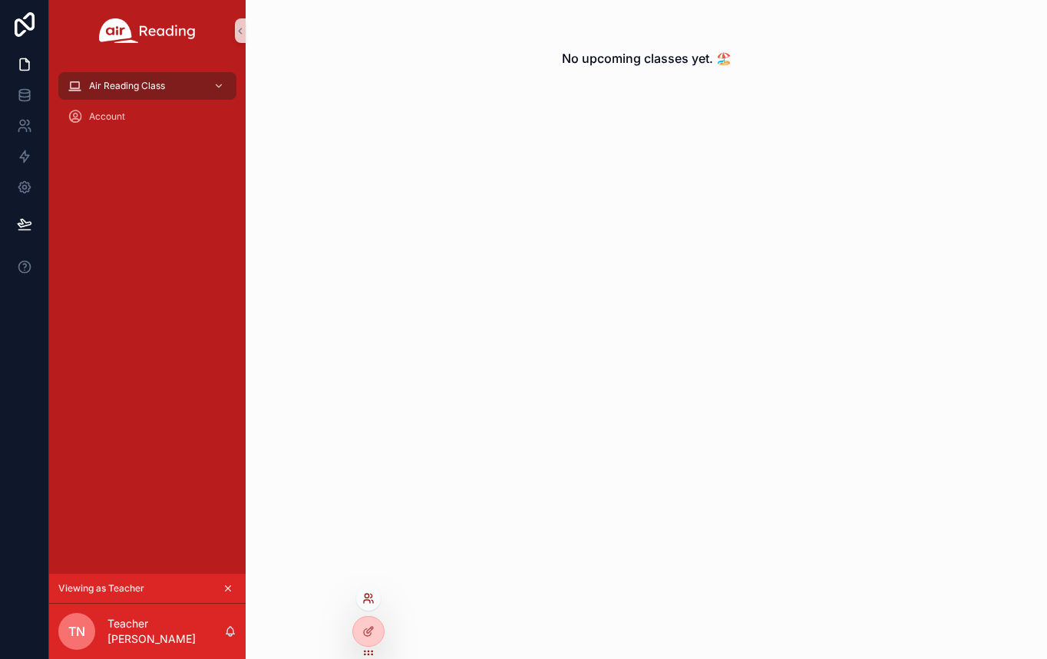
click at [363, 599] on icon at bounding box center [368, 598] width 12 height 12
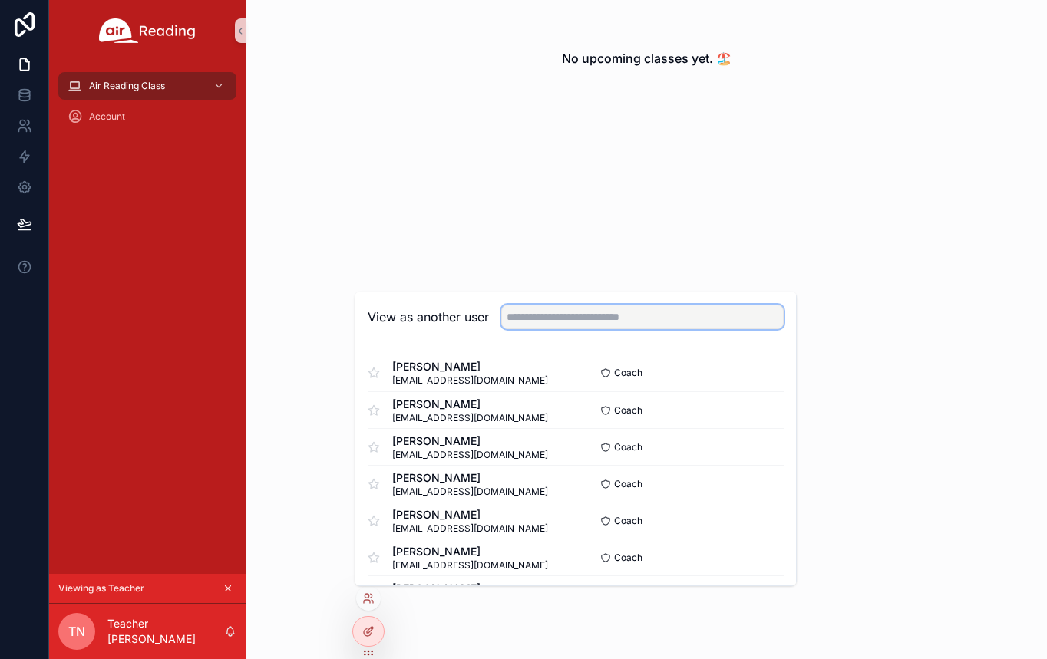
click at [585, 324] on input "text" at bounding box center [642, 317] width 282 height 25
type input "******"
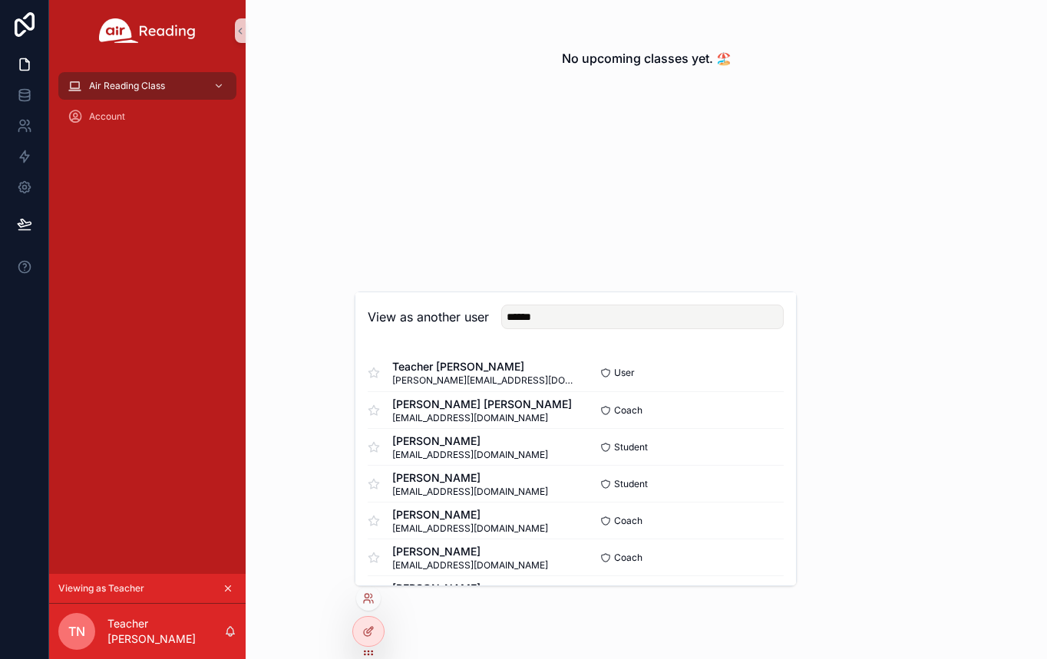
click at [722, 188] on div "No upcoming classes yet. 🏖️" at bounding box center [646, 329] width 801 height 659
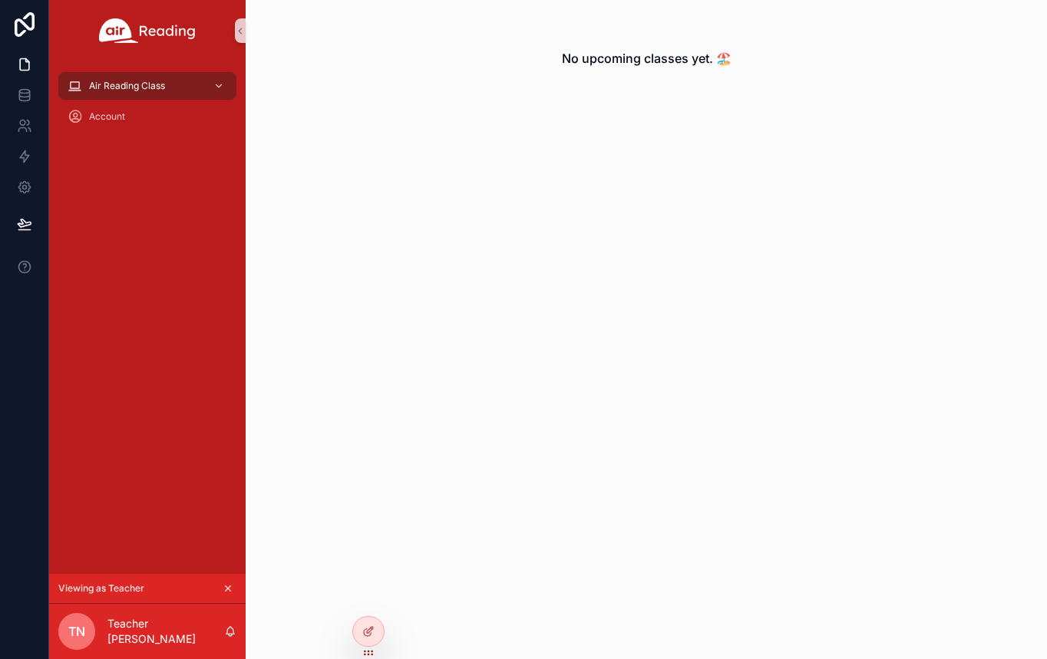
click at [226, 588] on icon "scrollable content" at bounding box center [228, 588] width 11 height 11
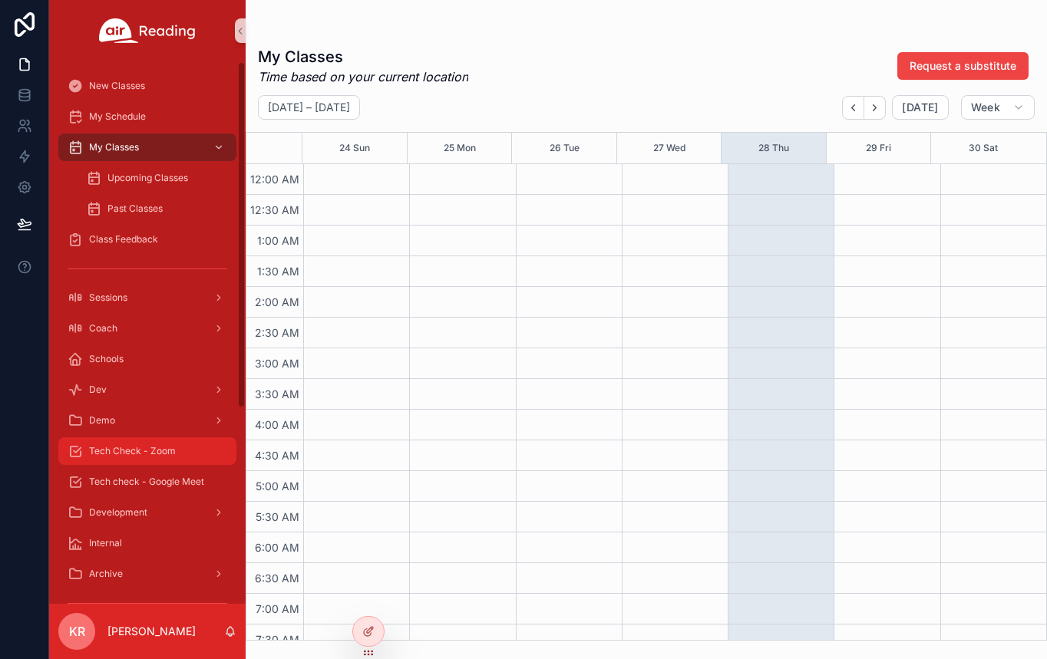
click at [156, 457] on div "Tech Check - Zoom" at bounding box center [148, 451] width 160 height 25
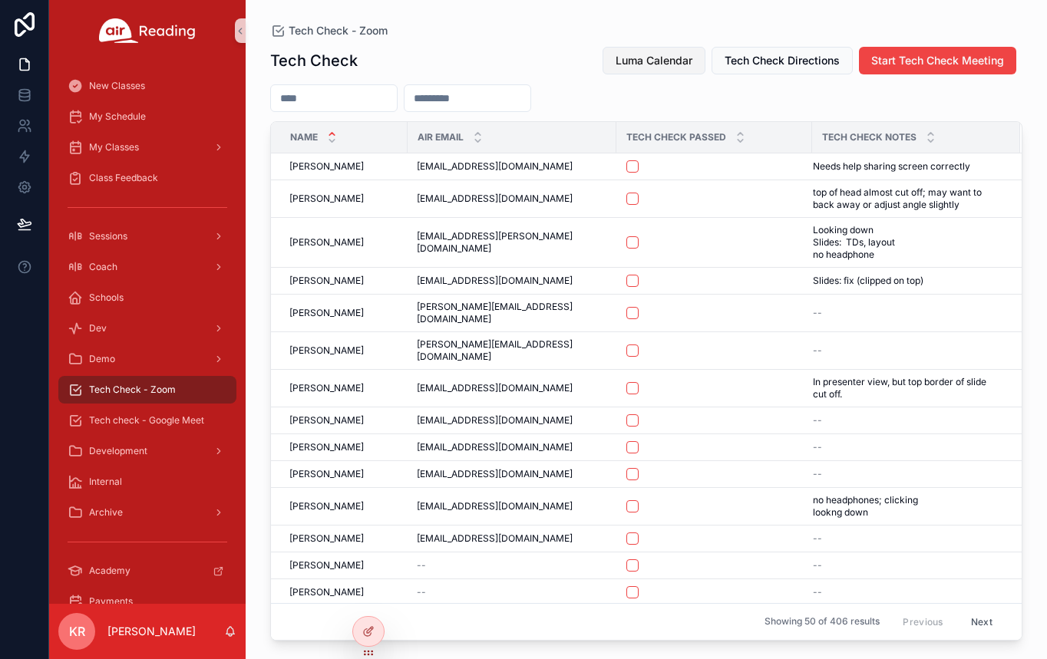
click at [673, 65] on span "Luma Calendar" at bounding box center [654, 60] width 77 height 15
click at [347, 95] on input "scrollable content" at bounding box center [334, 97] width 126 height 21
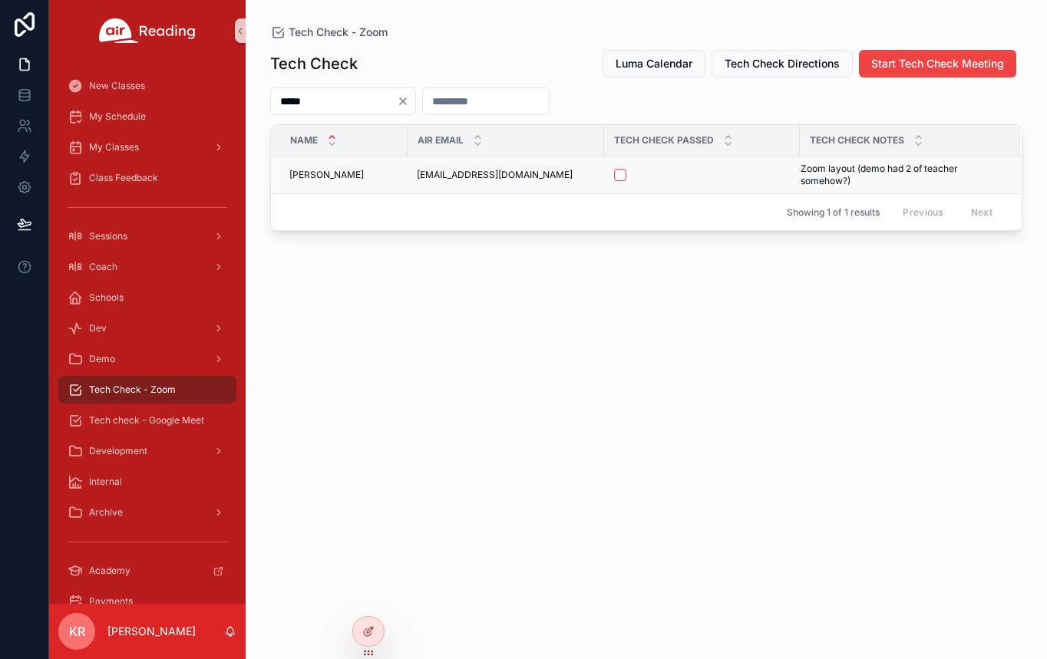
type input "*****"
click at [623, 175] on button "scrollable content" at bounding box center [620, 175] width 12 height 12
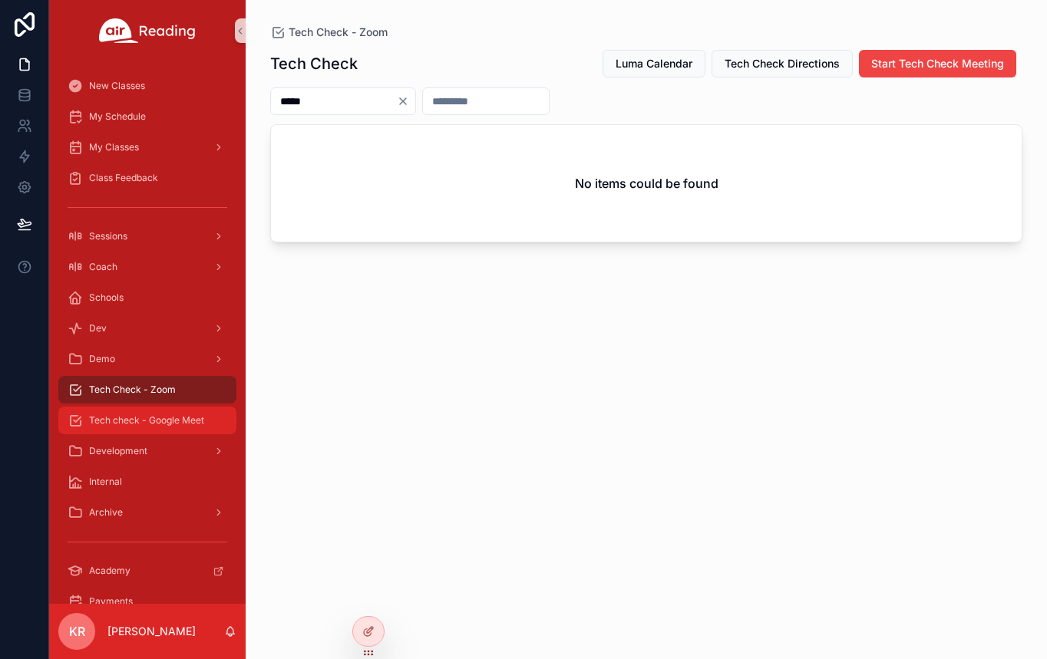
drag, startPoint x: 152, startPoint y: 423, endPoint x: 172, endPoint y: 409, distance: 24.3
click at [152, 423] on span "Tech check - Google Meet" at bounding box center [146, 420] width 115 height 12
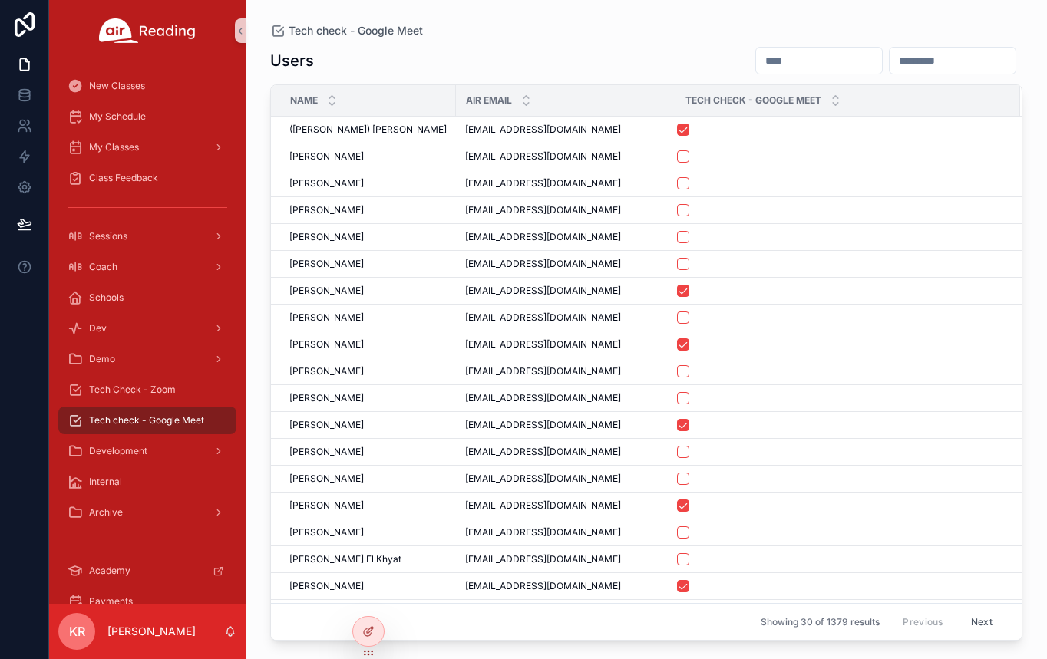
click at [756, 60] on input "scrollable content" at bounding box center [819, 60] width 126 height 21
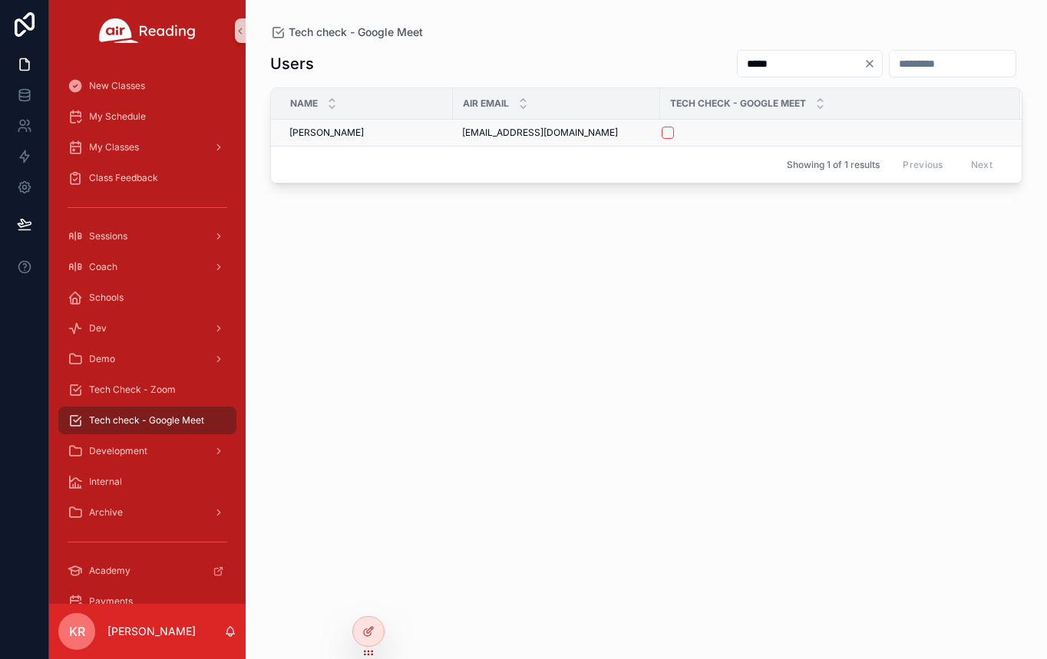
type input "*****"
click at [669, 134] on button "scrollable content" at bounding box center [668, 133] width 12 height 12
click at [863, 64] on icon "Clear" at bounding box center [869, 64] width 12 height 12
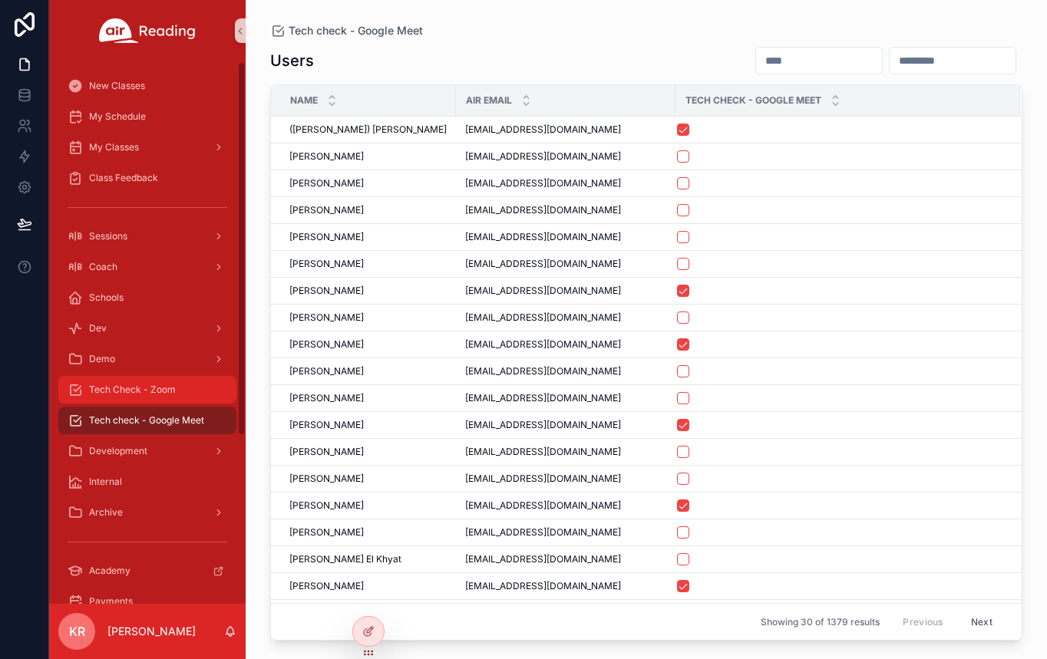
click at [168, 388] on span "Tech Check - Zoom" at bounding box center [132, 390] width 87 height 12
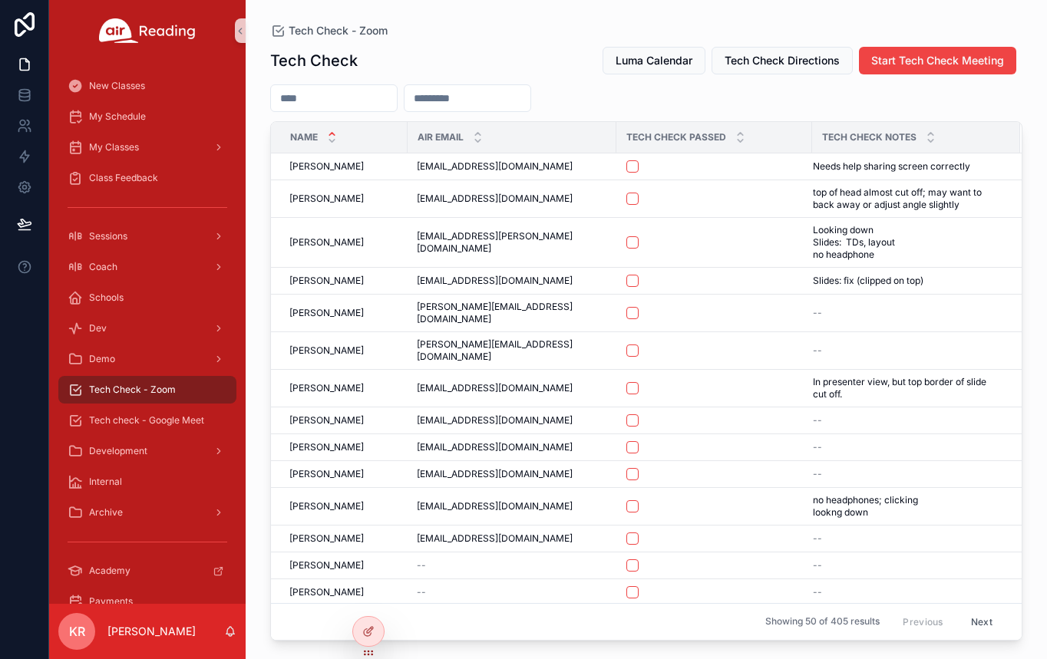
click at [365, 109] on div "scrollable content" at bounding box center [333, 98] width 127 height 28
click at [373, 106] on input "scrollable content" at bounding box center [334, 97] width 126 height 21
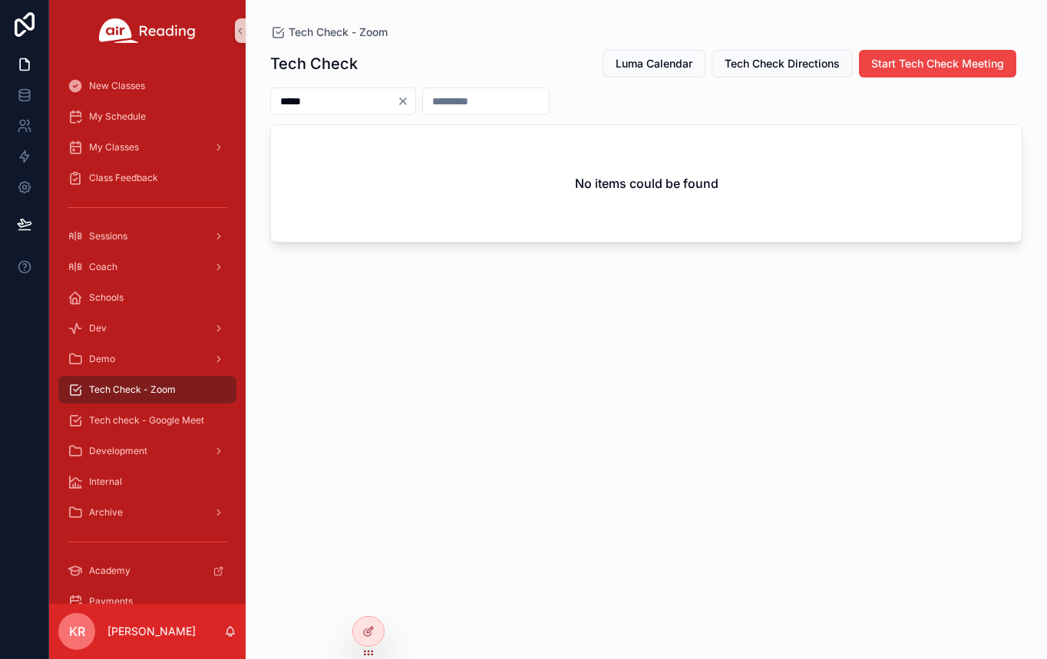
type input "*****"
click at [409, 100] on icon "Clear" at bounding box center [403, 101] width 12 height 12
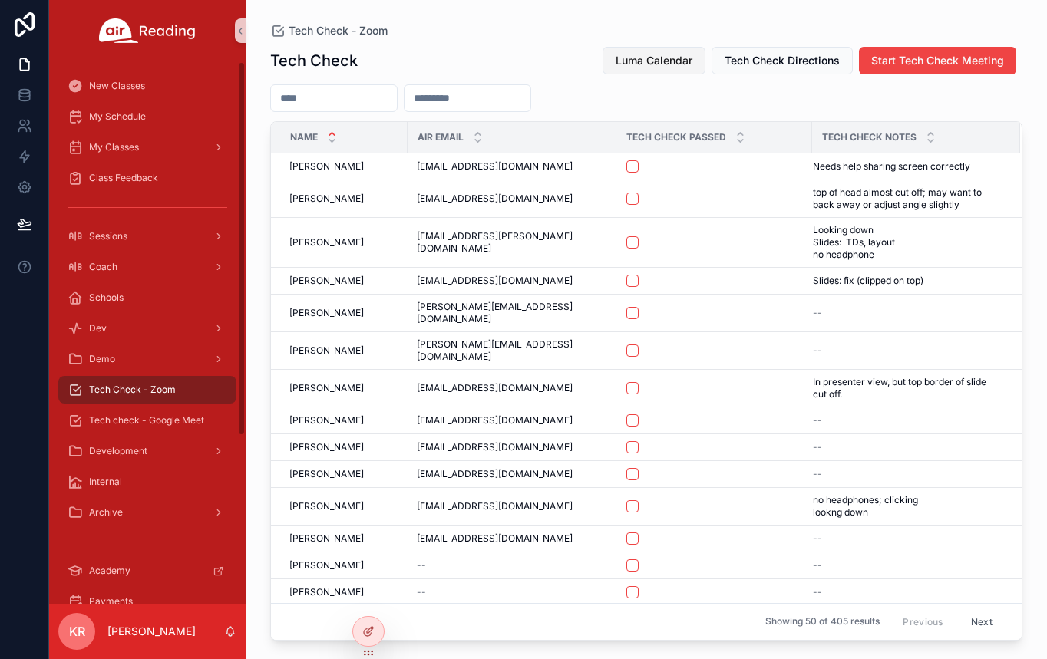
click at [612, 63] on button "Luma Calendar" at bounding box center [653, 61] width 103 height 28
click at [337, 101] on input "scrollable content" at bounding box center [334, 97] width 126 height 21
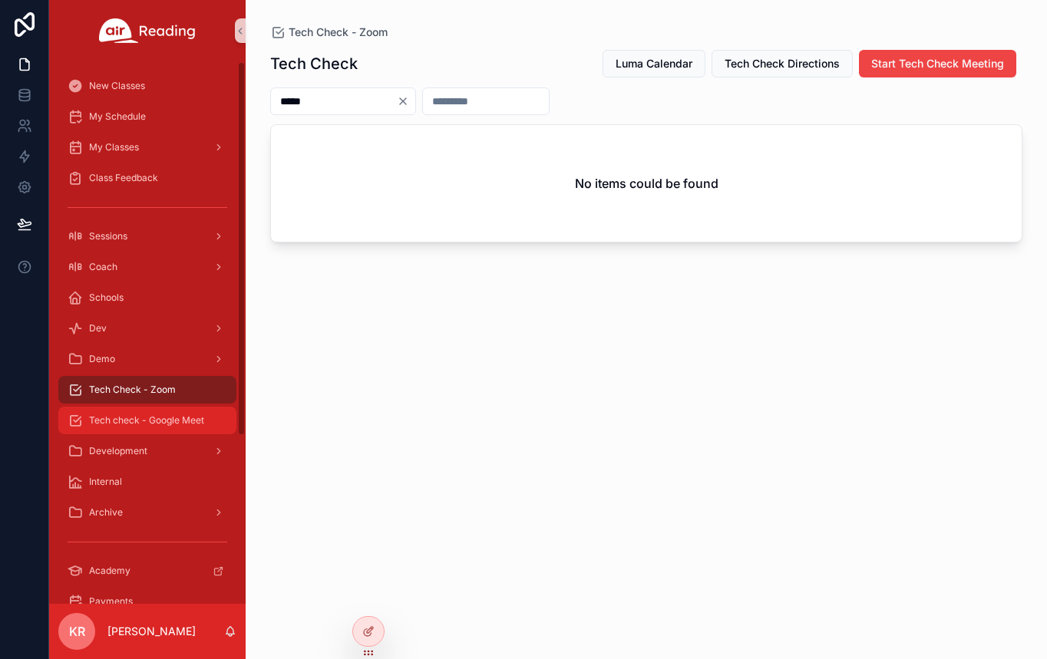
type input "*****"
click at [183, 421] on span "Tech check - Google Meet" at bounding box center [146, 420] width 115 height 12
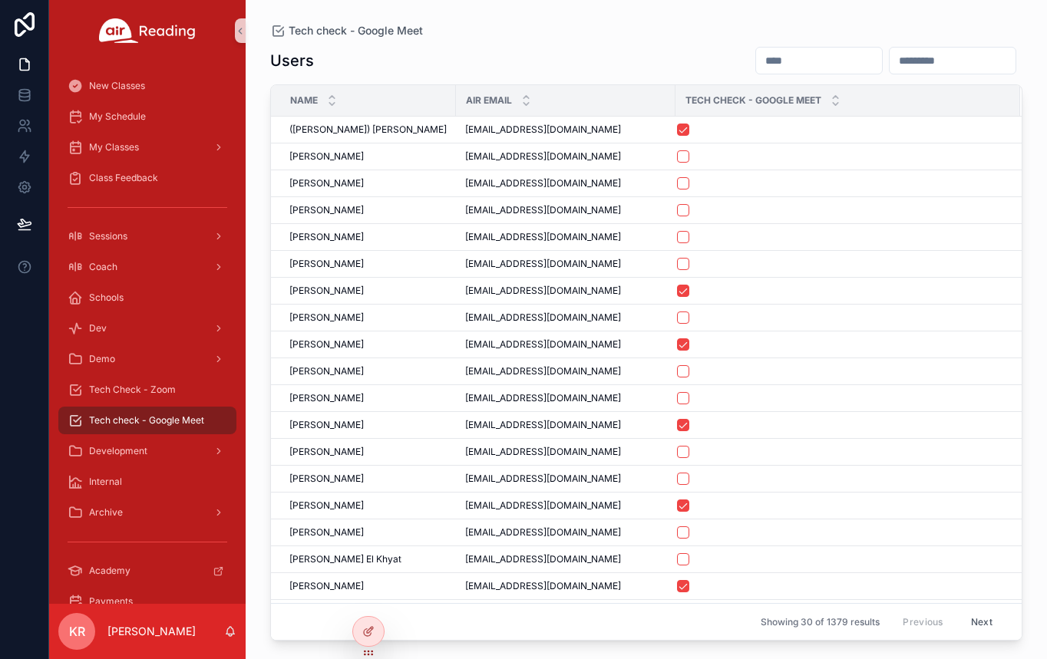
click at [756, 61] on input "scrollable content" at bounding box center [819, 60] width 126 height 21
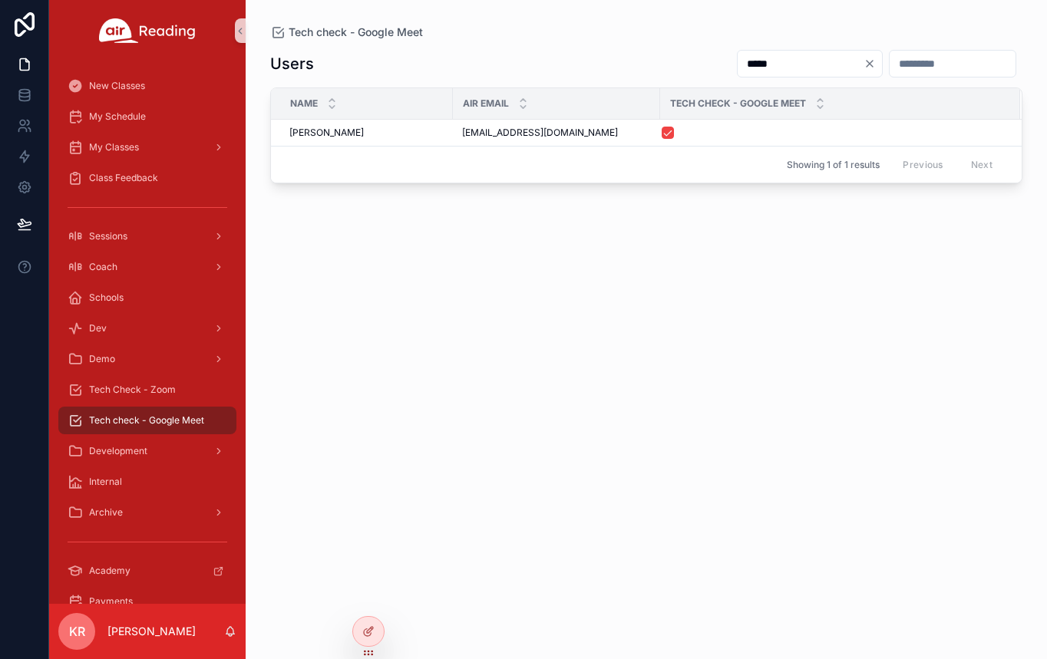
type input "*****"
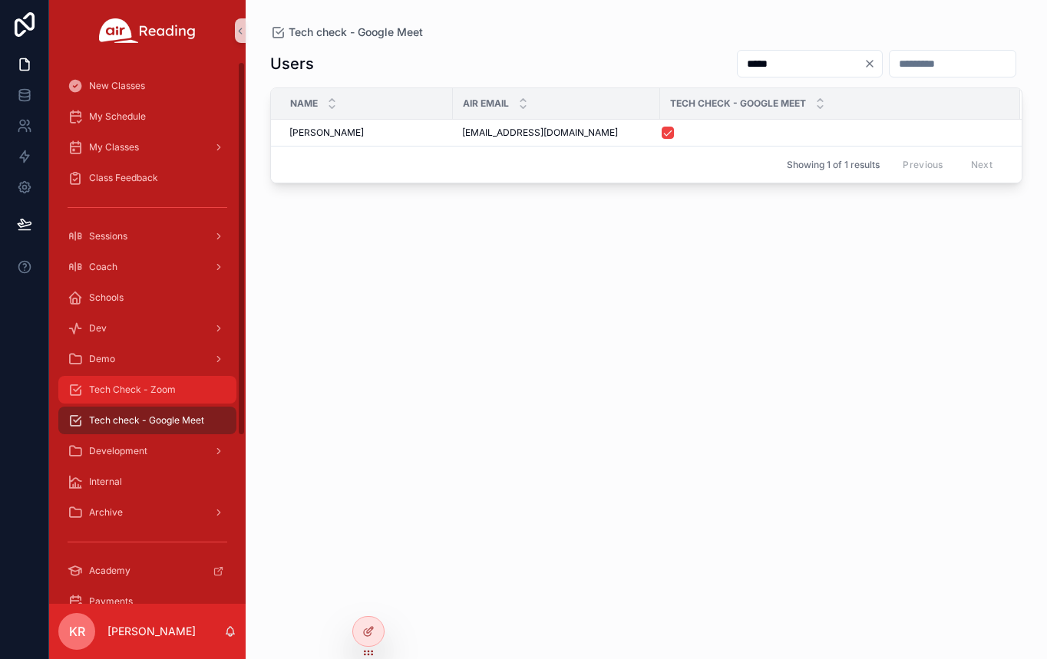
click at [156, 387] on span "Tech Check - Zoom" at bounding box center [132, 390] width 87 height 12
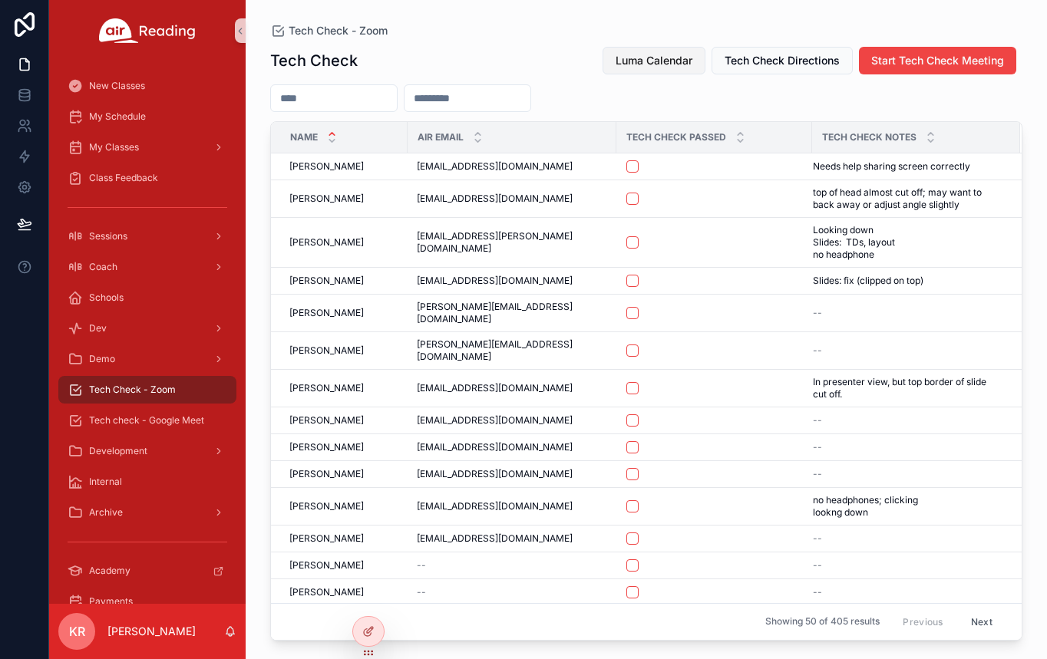
click at [665, 70] on button "Luma Calendar" at bounding box center [653, 61] width 103 height 28
click at [128, 114] on span "My Schedule" at bounding box center [117, 117] width 57 height 12
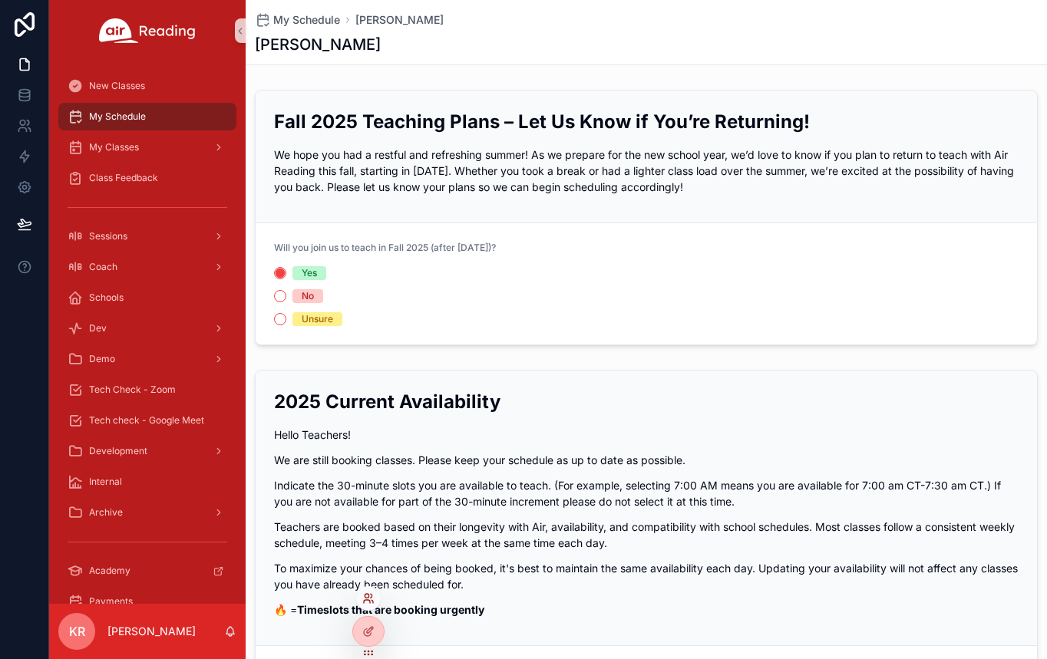
click at [364, 597] on icon at bounding box center [368, 598] width 12 height 12
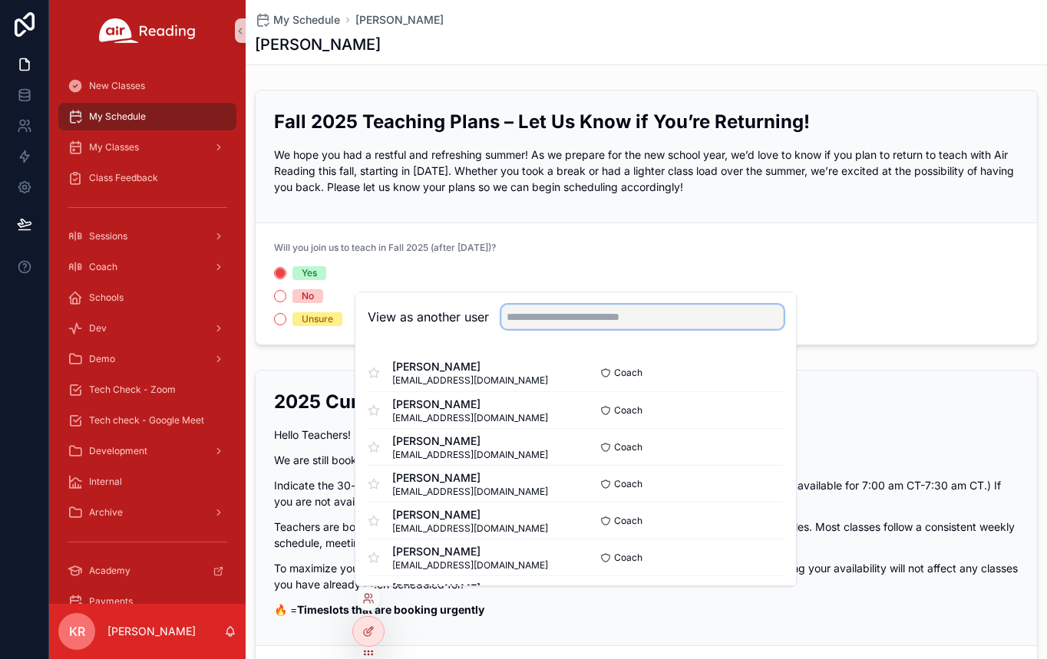
click at [568, 322] on input "text" at bounding box center [642, 317] width 282 height 25
type input "*"
type input "*****"
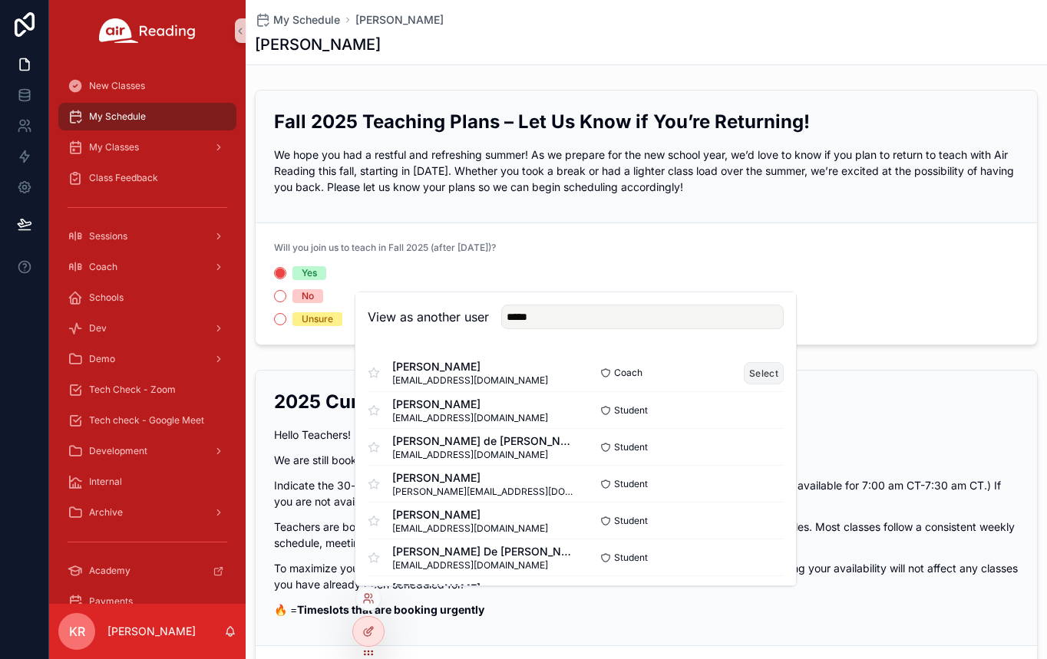
click at [760, 371] on button "Select" at bounding box center [764, 373] width 40 height 22
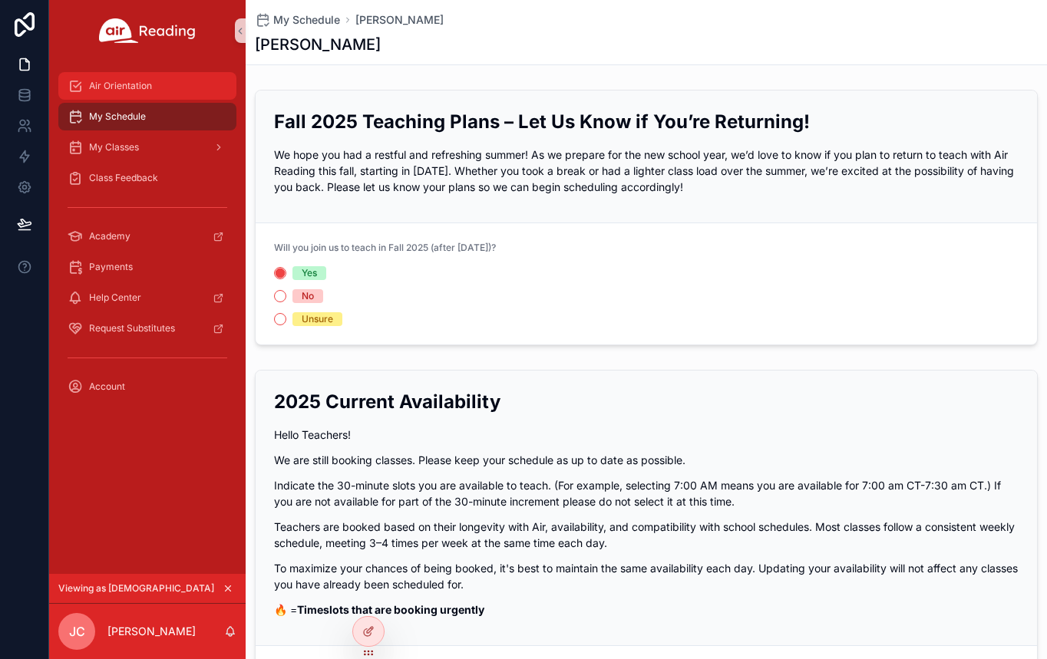
click at [140, 94] on div "Air Orientation" at bounding box center [148, 86] width 160 height 25
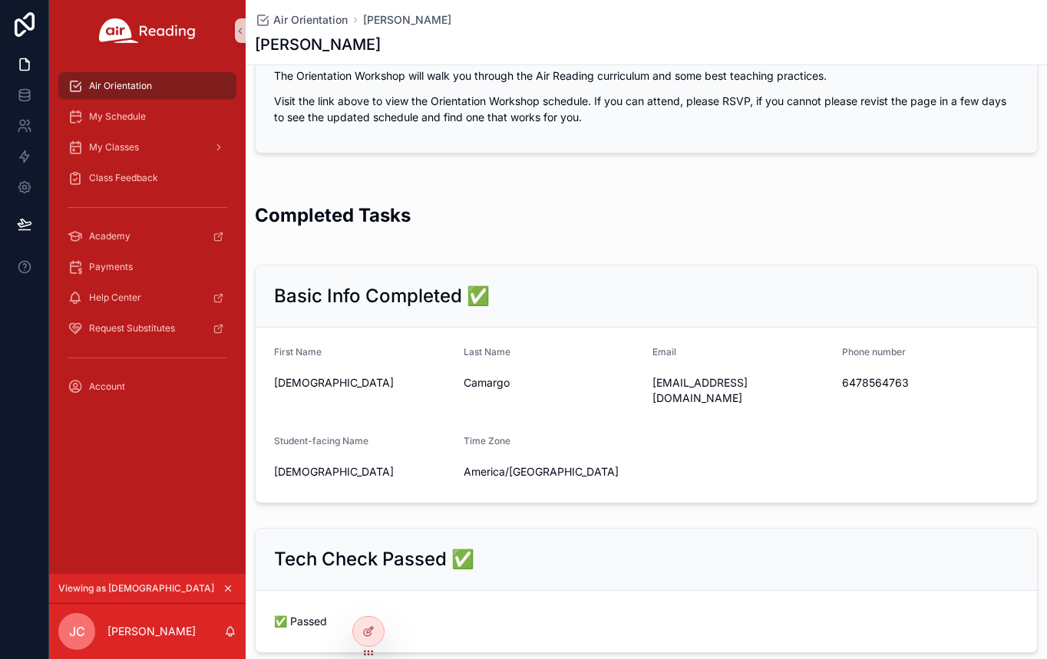
scroll to position [35, 0]
